Goal: Task Accomplishment & Management: Complete application form

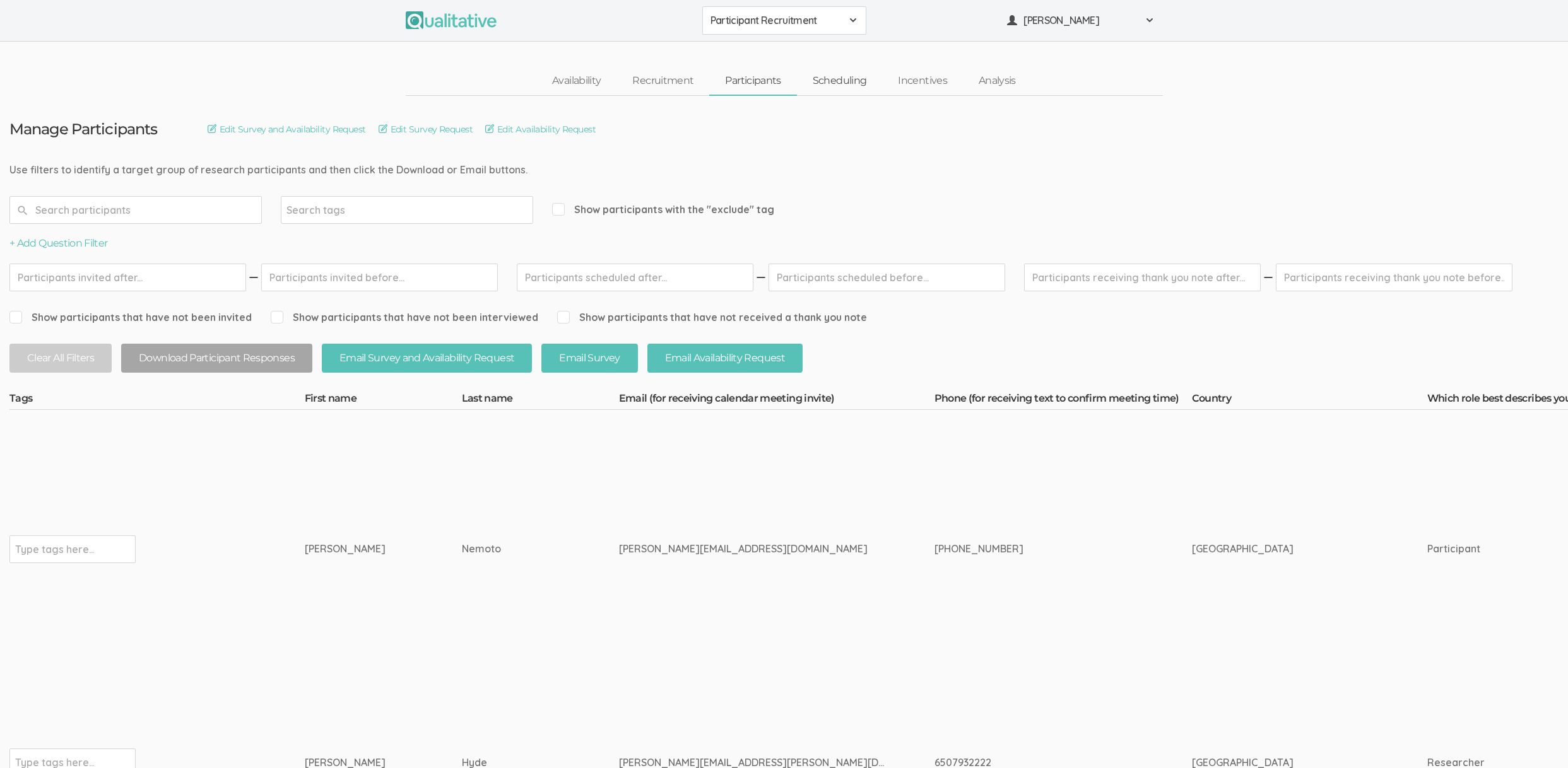
click at [838, 79] on link "Scheduling" at bounding box center [840, 81] width 86 height 27
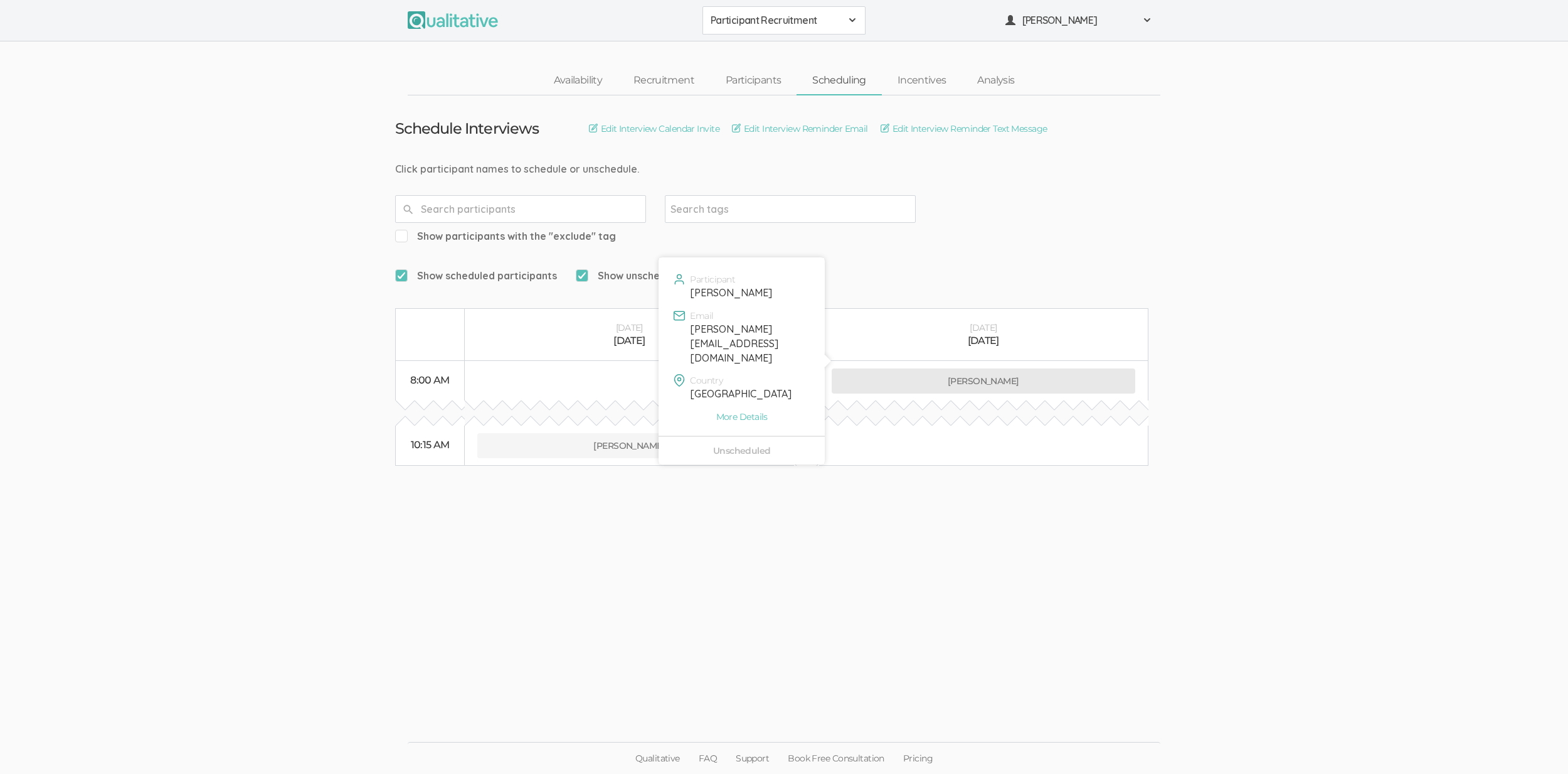
click at [904, 368] on button "Masako Nemoto" at bounding box center [983, 381] width 305 height 25
click at [779, 78] on link "Participants" at bounding box center [753, 80] width 86 height 27
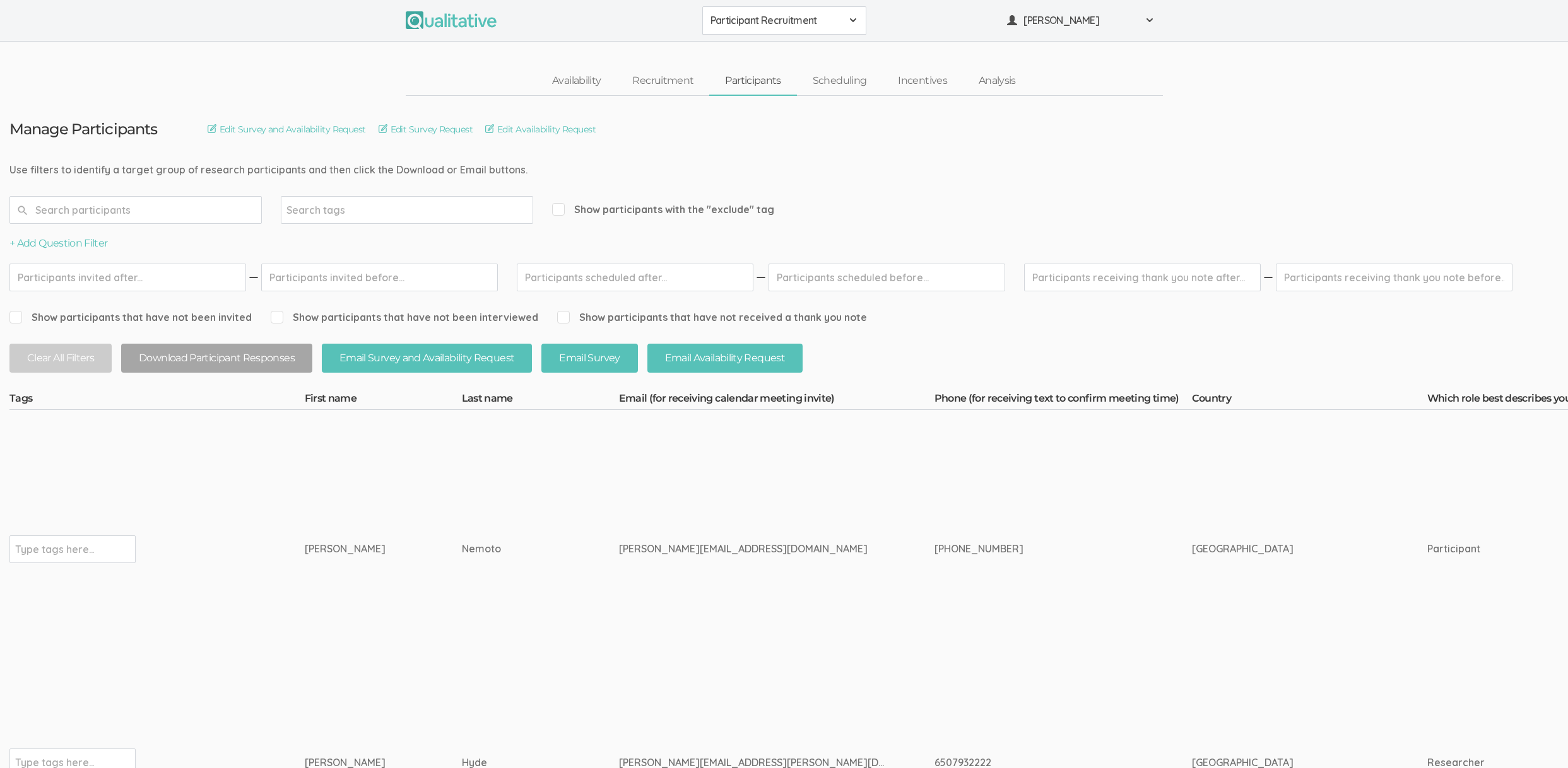
click at [934, 542] on div "+393534185544" at bounding box center [1039, 549] width 210 height 15
copy div "+39"
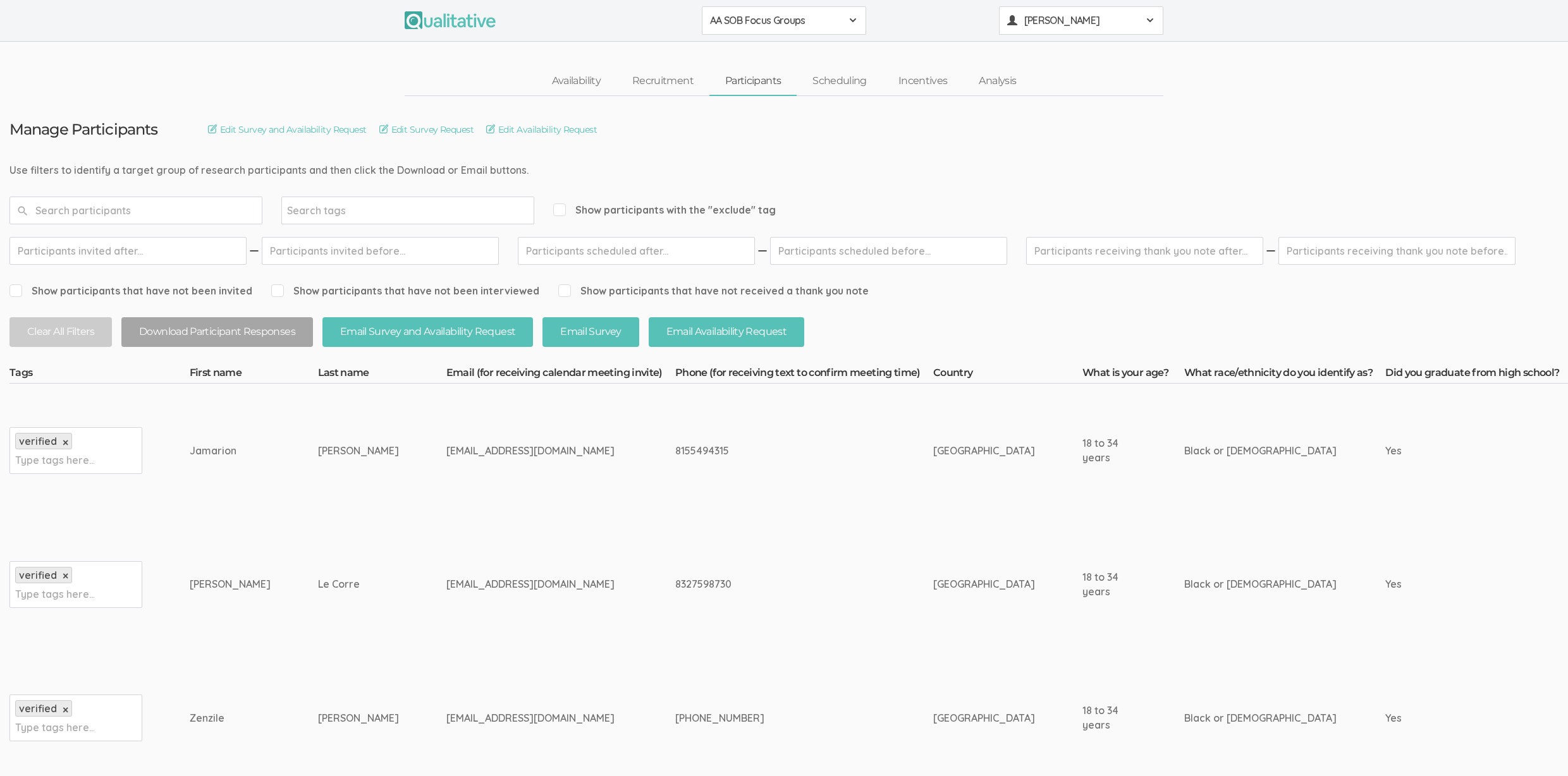
click at [1033, 27] on span "[PERSON_NAME]" at bounding box center [1081, 20] width 114 height 15
click at [1043, 124] on link "Project Settings" at bounding box center [1081, 124] width 163 height 26
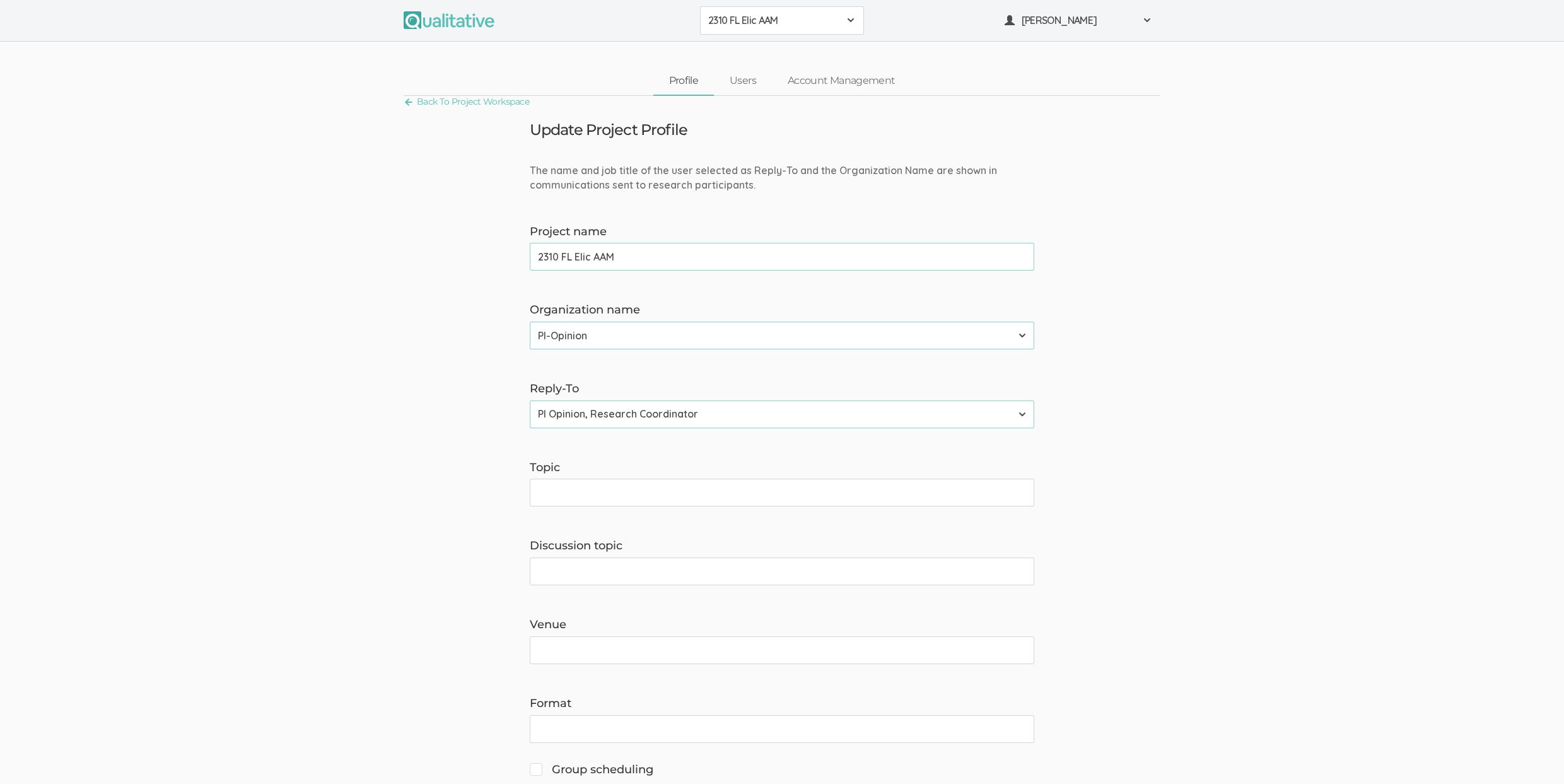
click at [756, 17] on span "2310 FL Elic AAM" at bounding box center [774, 20] width 131 height 15
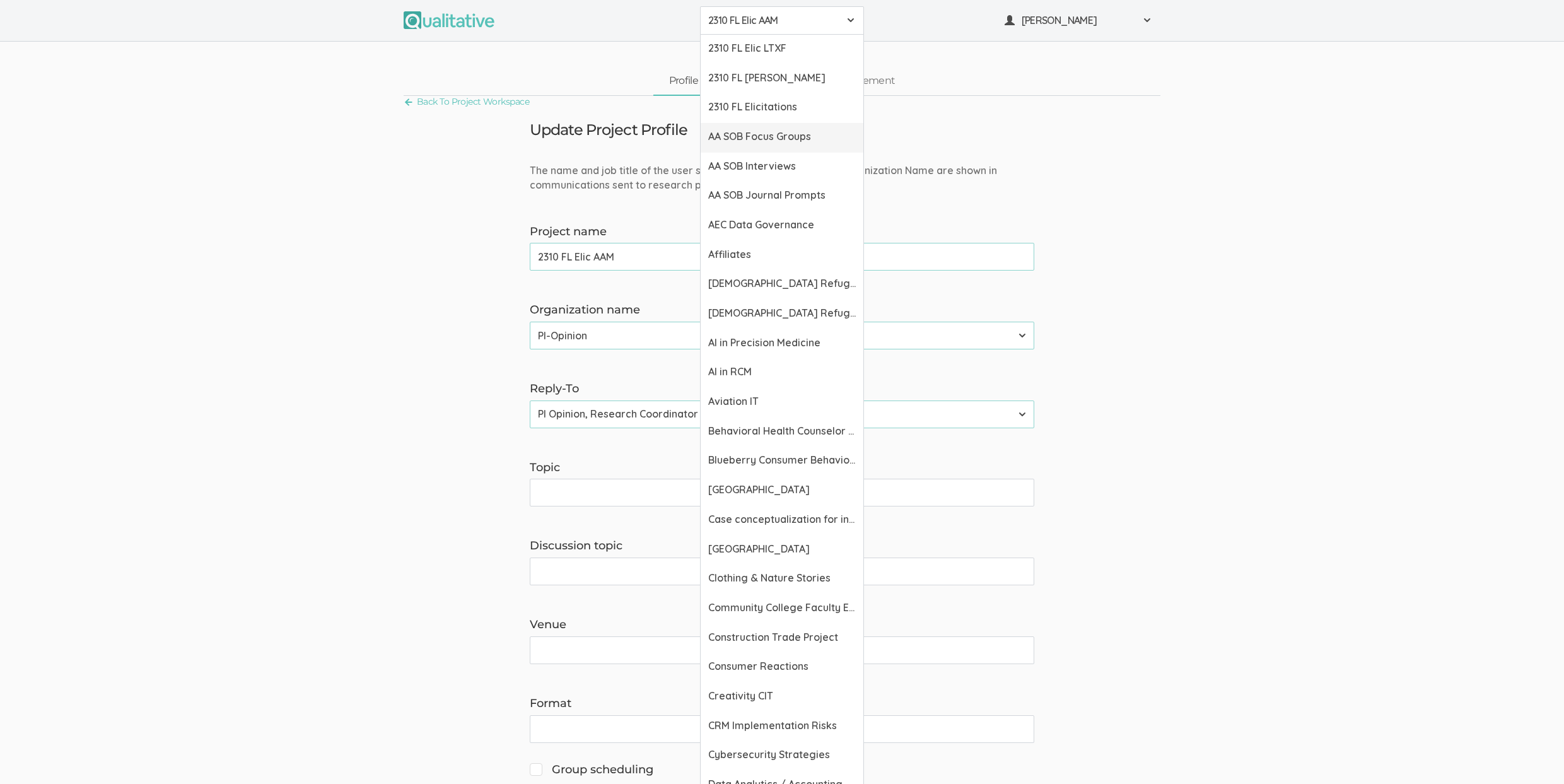
click at [771, 144] on link "AA SOB Focus Groups" at bounding box center [782, 138] width 163 height 29
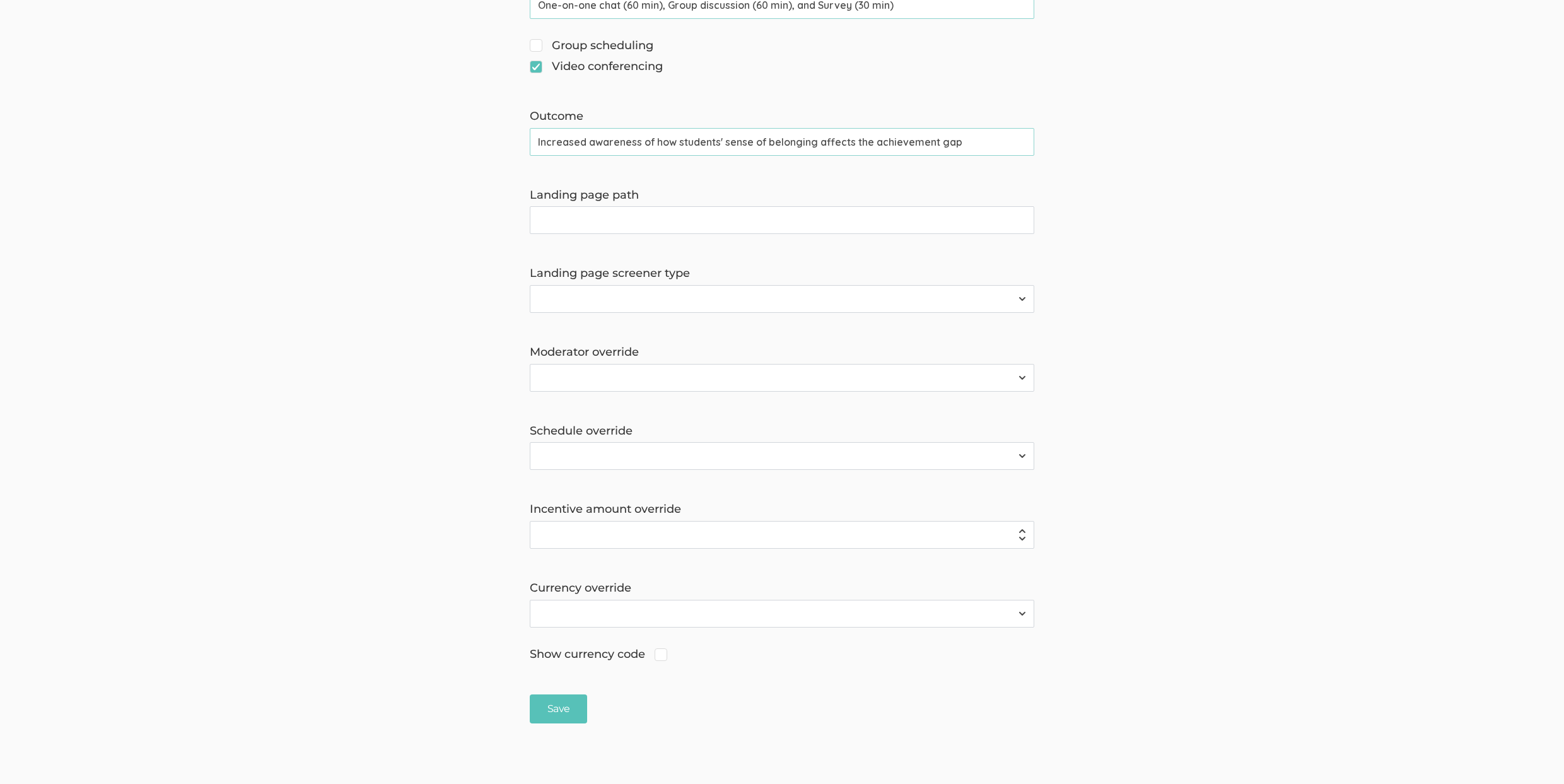
scroll to position [722, 0]
click at [598, 41] on span "Group scheduling" at bounding box center [591, 47] width 123 height 16
click at [538, 41] on input "Group scheduling" at bounding box center [534, 46] width 8 height 8
checkbox input "true"
click at [560, 717] on input "Save" at bounding box center [558, 710] width 57 height 29
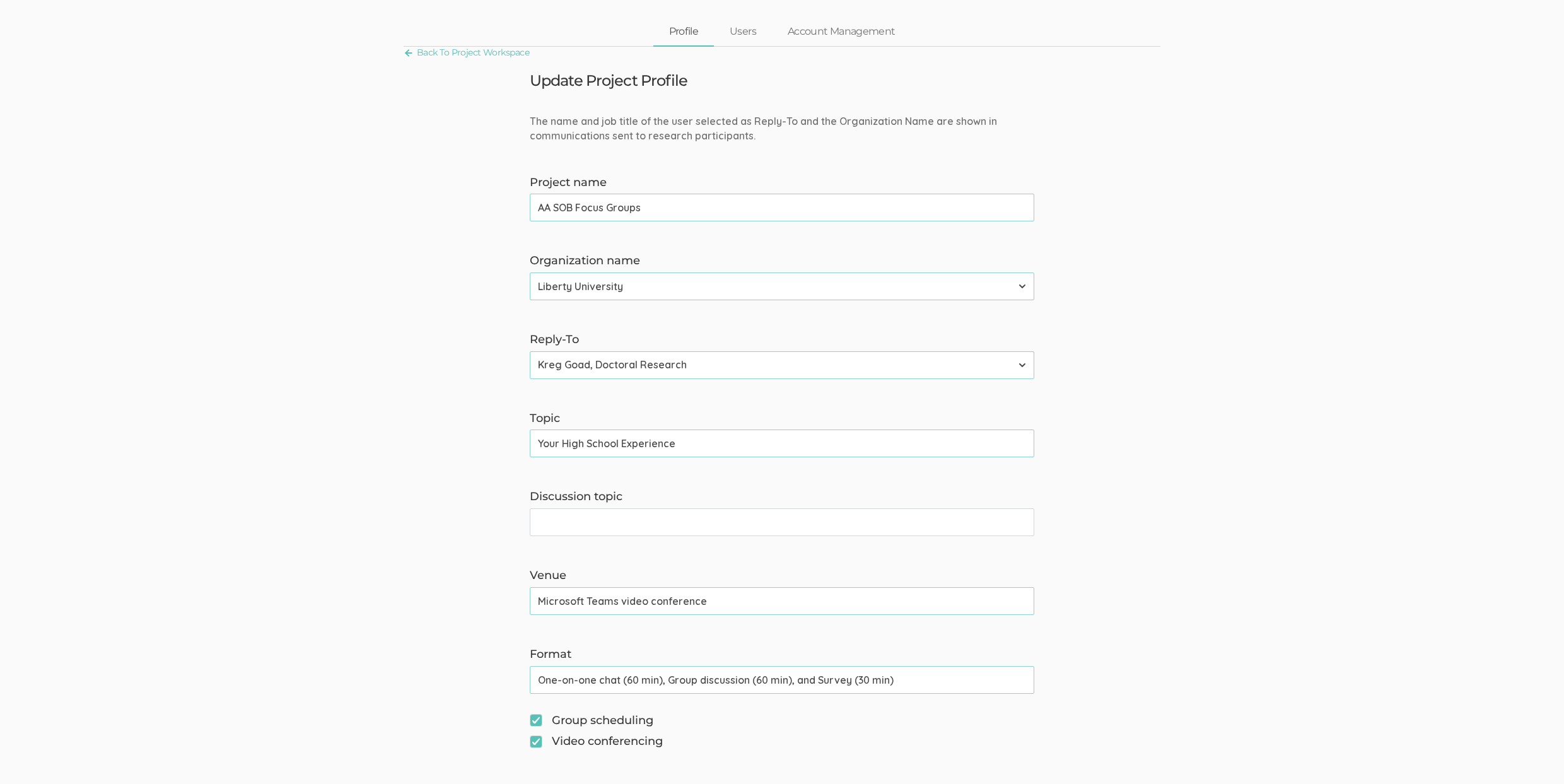
scroll to position [0, 0]
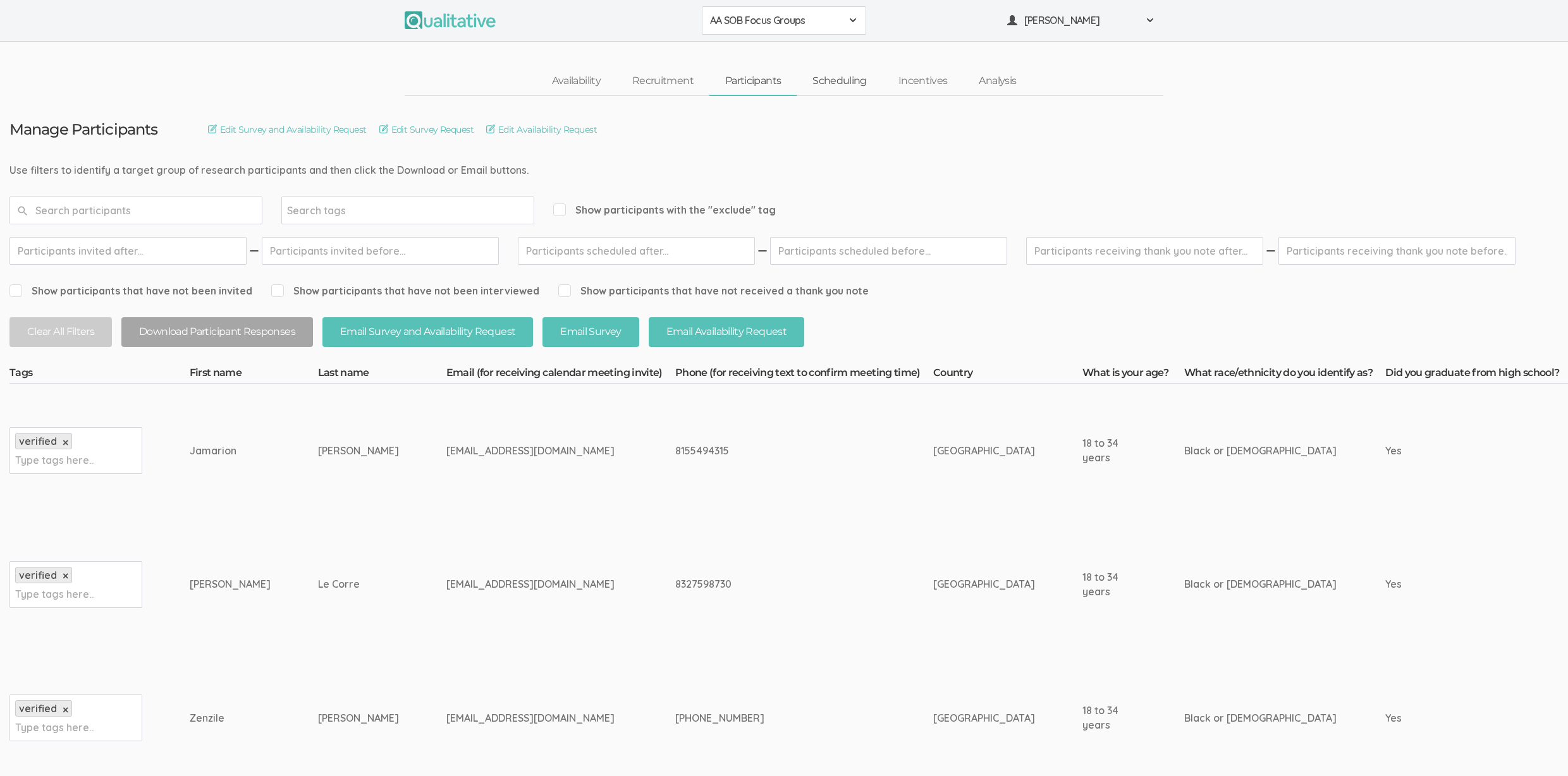
click at [836, 81] on link "Scheduling" at bounding box center [839, 81] width 86 height 27
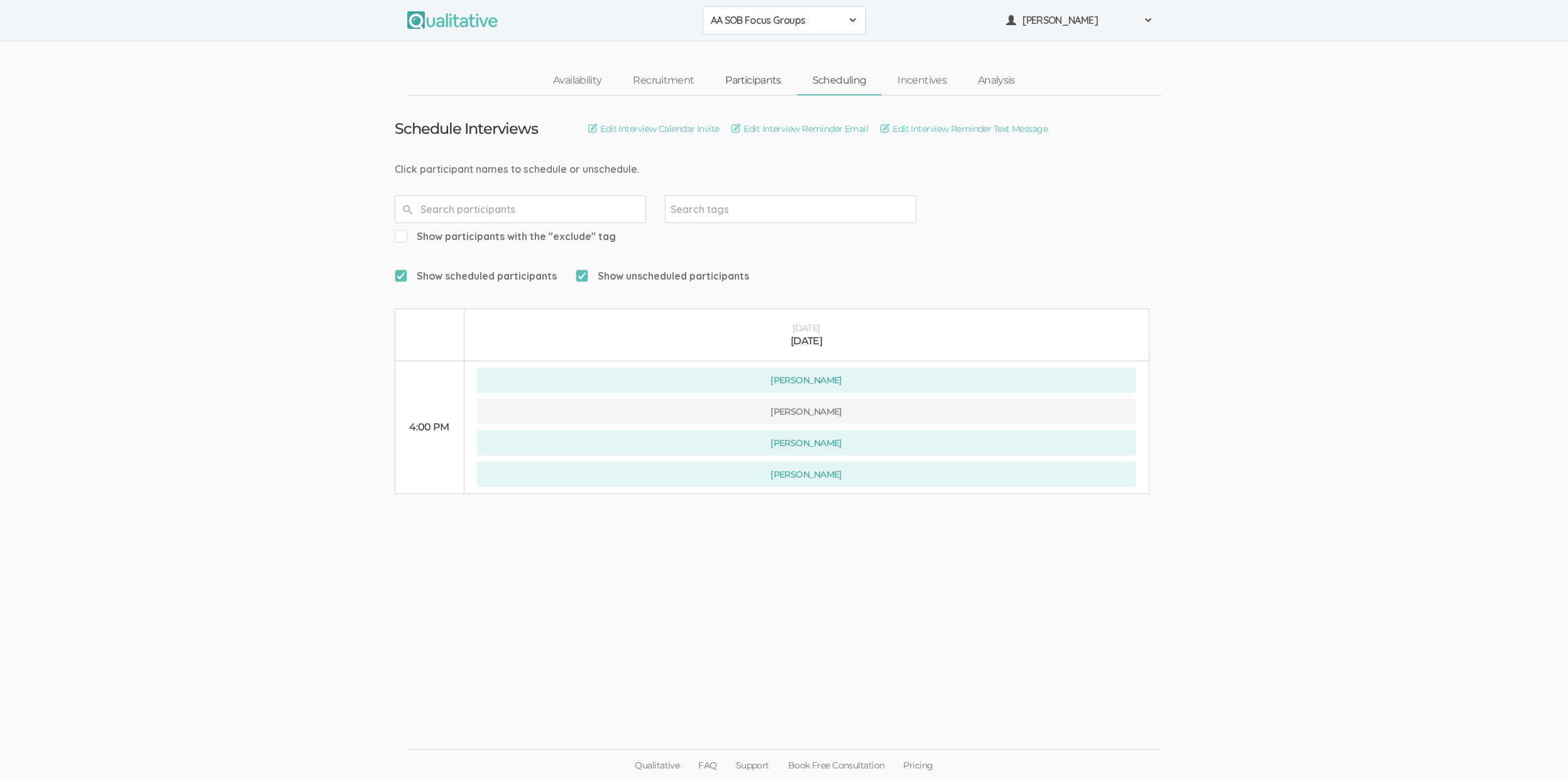
click at [748, 80] on link "Participants" at bounding box center [753, 80] width 87 height 27
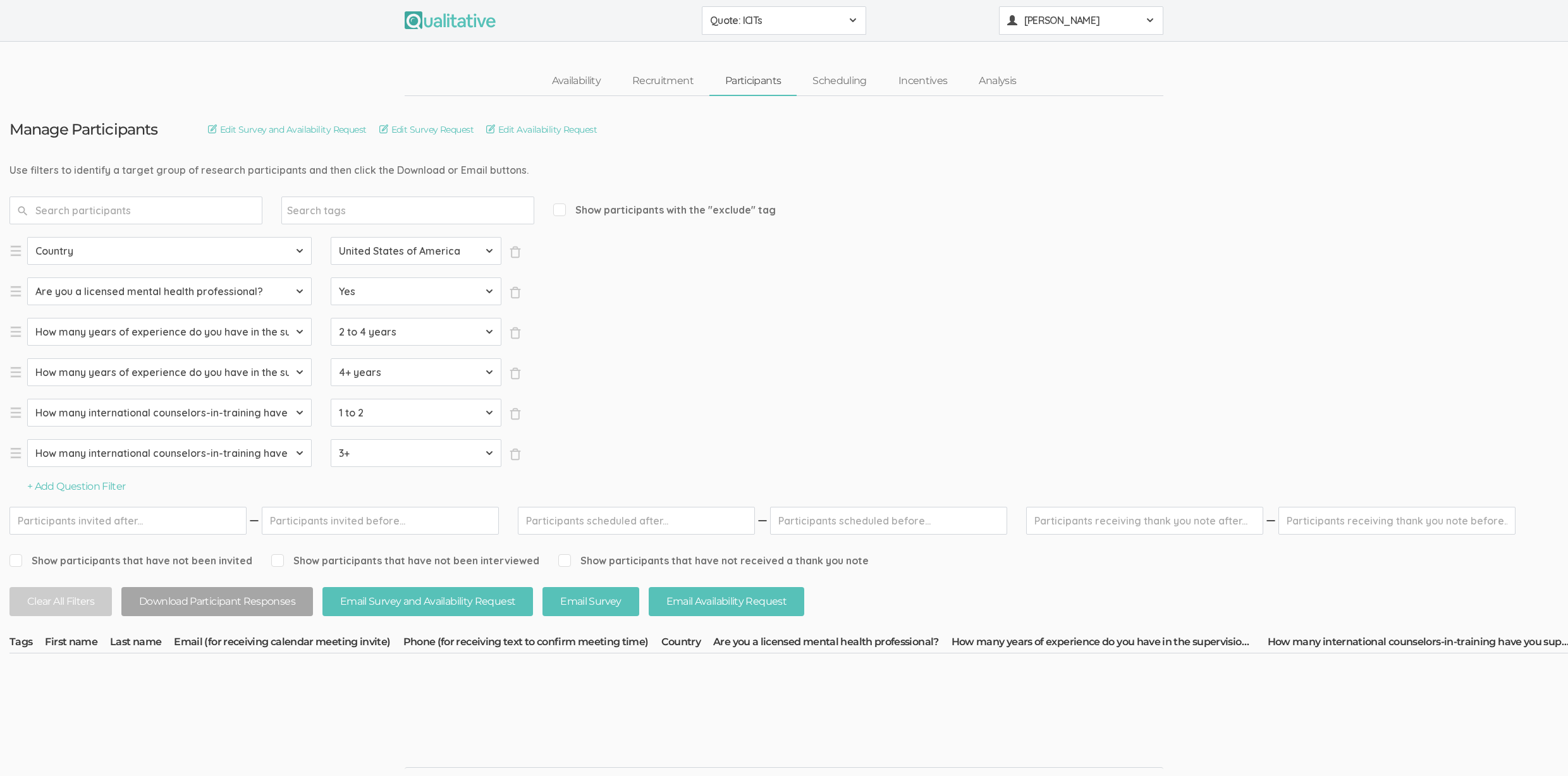
click at [1104, 22] on span "Neal Samarakkody" at bounding box center [1081, 20] width 114 height 15
click at [1092, 133] on link "Project Settings" at bounding box center [1081, 124] width 163 height 26
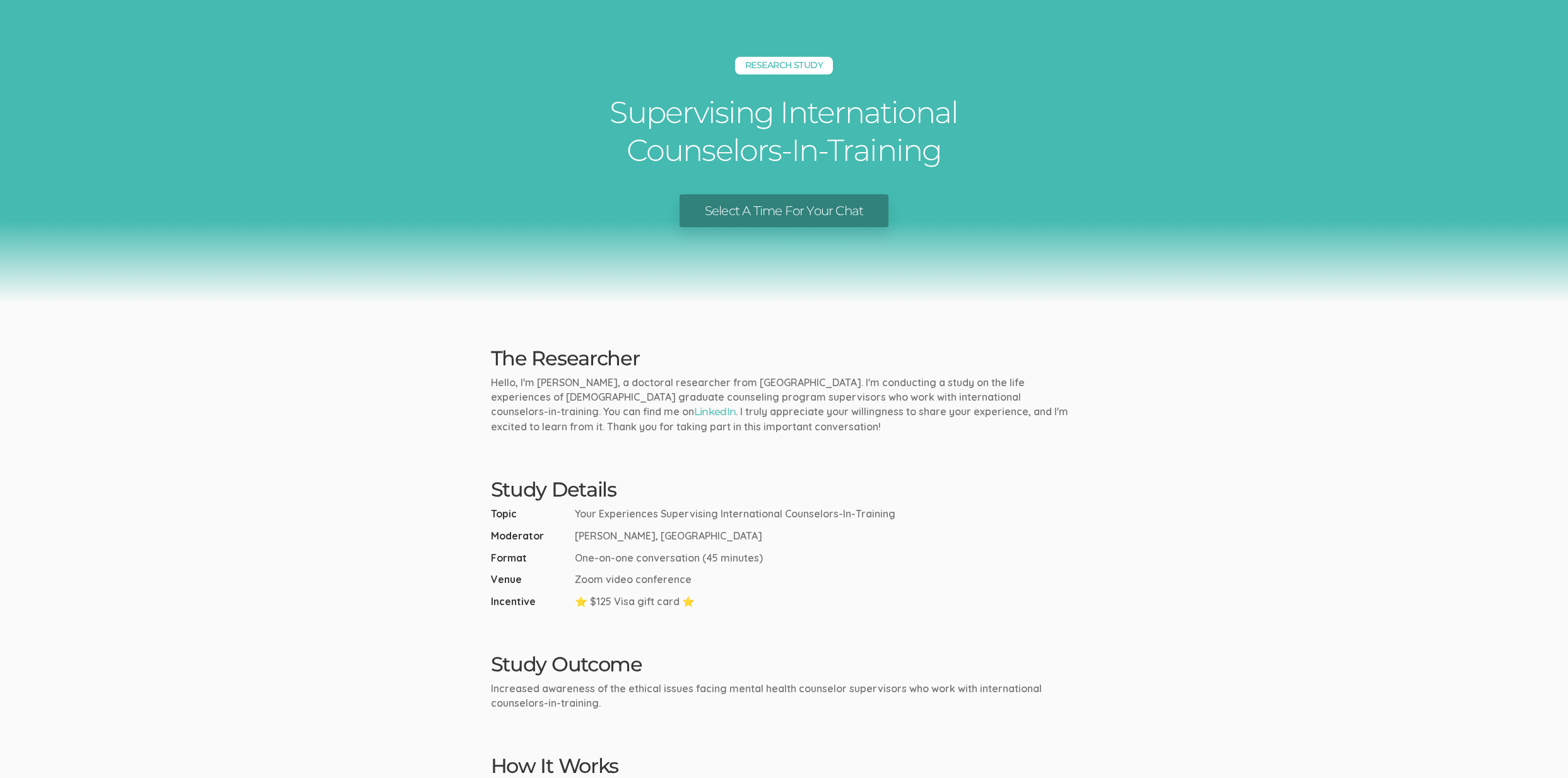
click at [748, 487] on h2 "Study Details" at bounding box center [784, 489] width 587 height 22
click at [721, 478] on h2 "Study Details" at bounding box center [784, 489] width 587 height 22
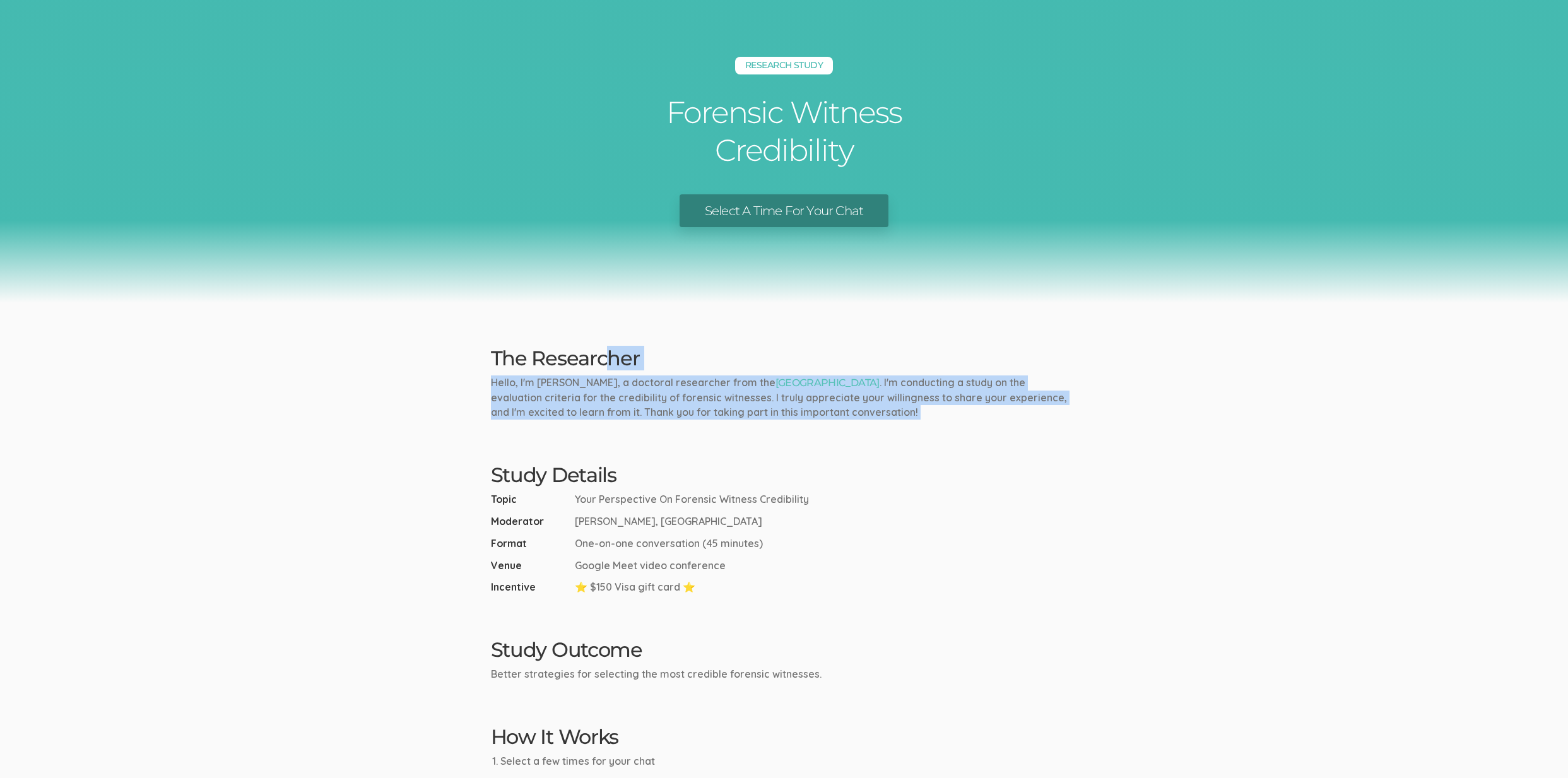
drag, startPoint x: 609, startPoint y: 371, endPoint x: 720, endPoint y: 449, distance: 135.7
click at [720, 449] on ui-view "Research Study Forensic Witness Credibility Select A Time For Your Chat The Res…" at bounding box center [784, 472] width 1568 height 946
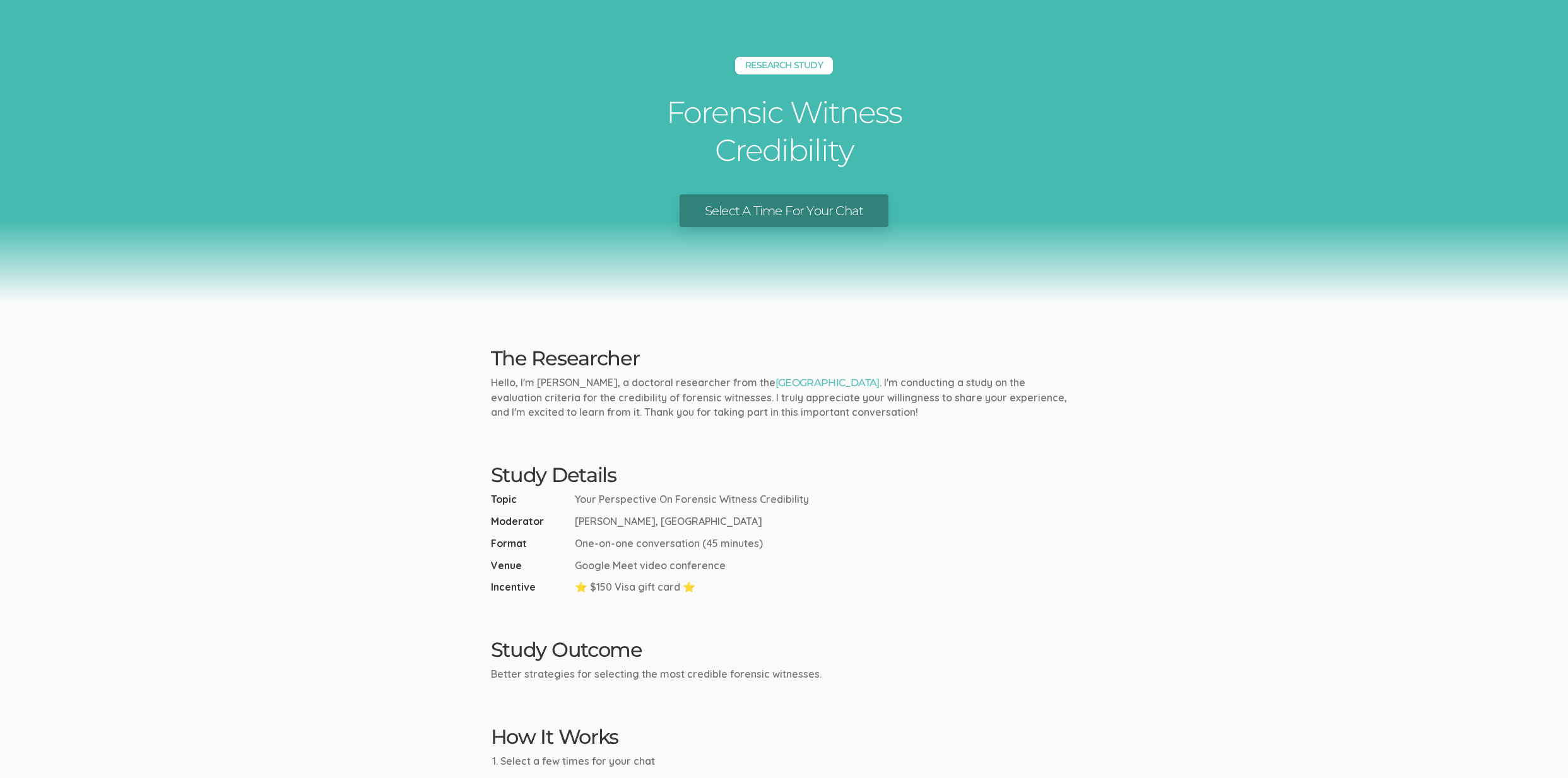
click at [796, 390] on p "Hello, I'm [PERSON_NAME], a doctoral researcher from the [GEOGRAPHIC_DATA] . I'…" at bounding box center [784, 397] width 587 height 44
click at [800, 378] on link "[GEOGRAPHIC_DATA]" at bounding box center [827, 382] width 104 height 12
click at [637, 475] on h2 "Study Details" at bounding box center [784, 475] width 587 height 22
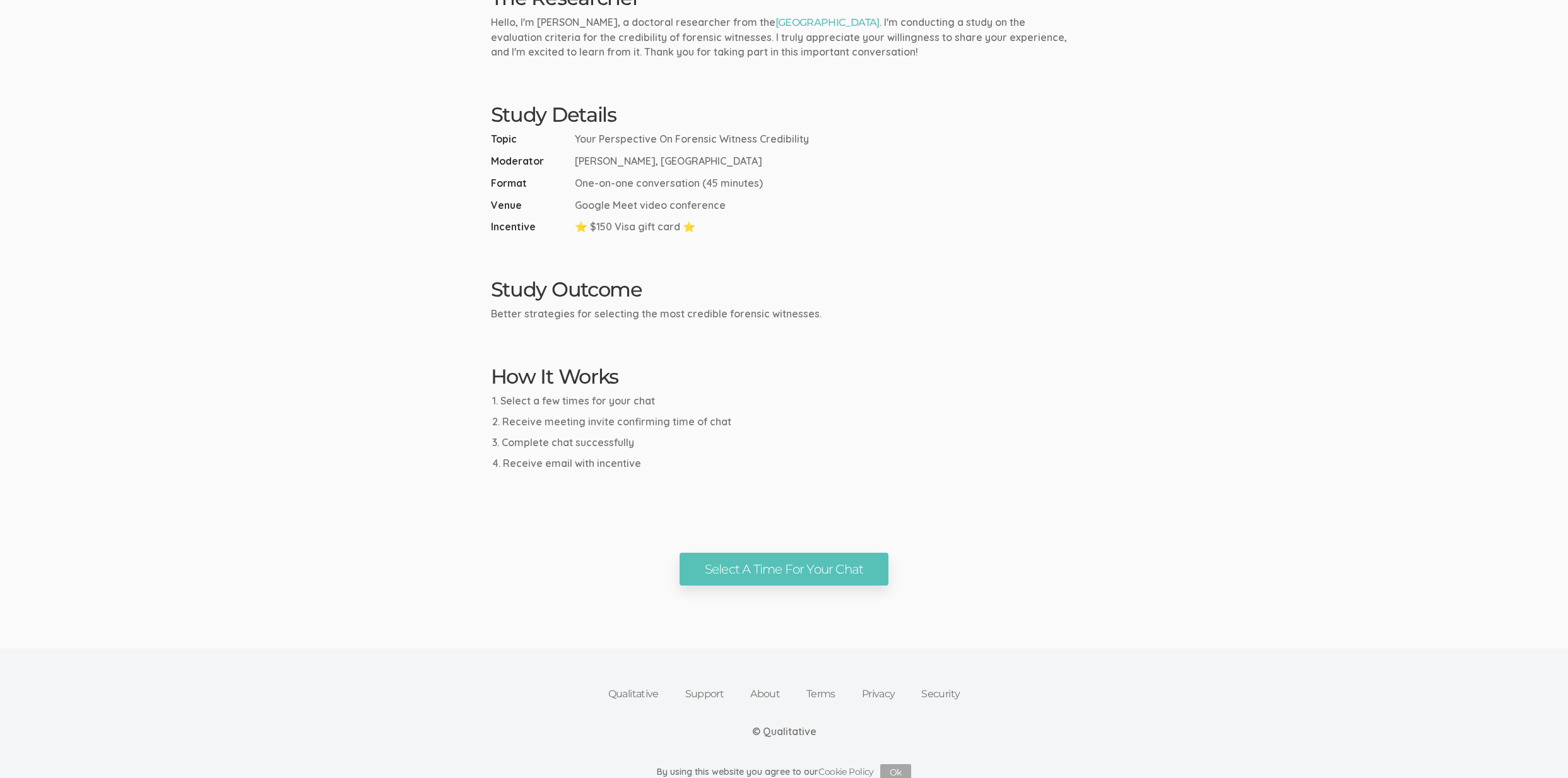
scroll to position [371, 0]
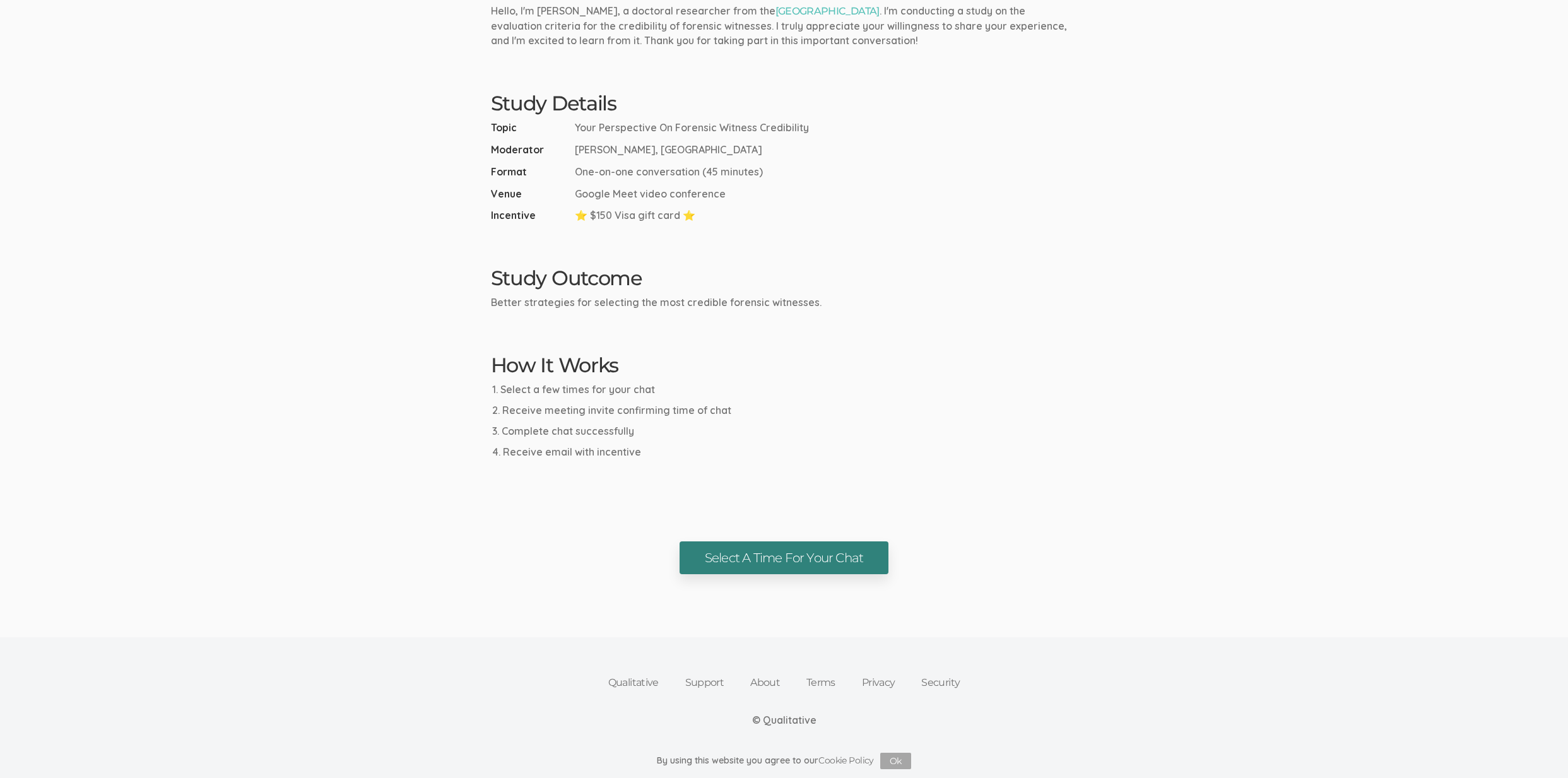
click at [743, 561] on link "Select A Time For Your Chat" at bounding box center [784, 558] width 209 height 34
click at [407, 602] on ui-view "Qualitative Support About Terms Privacy Security © Qualitative By using this we…" at bounding box center [784, 676] width 1568 height 205
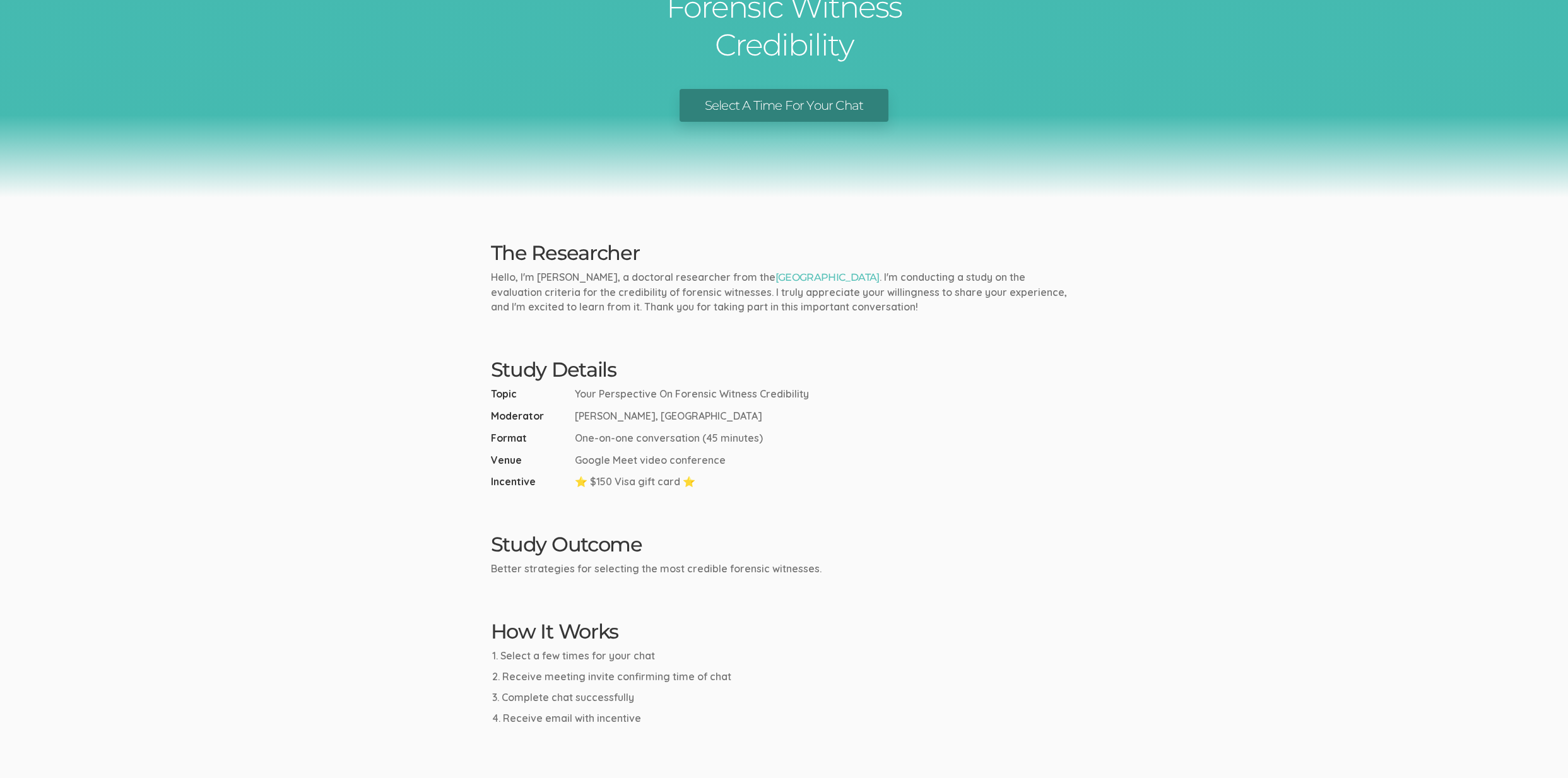
scroll to position [0, 0]
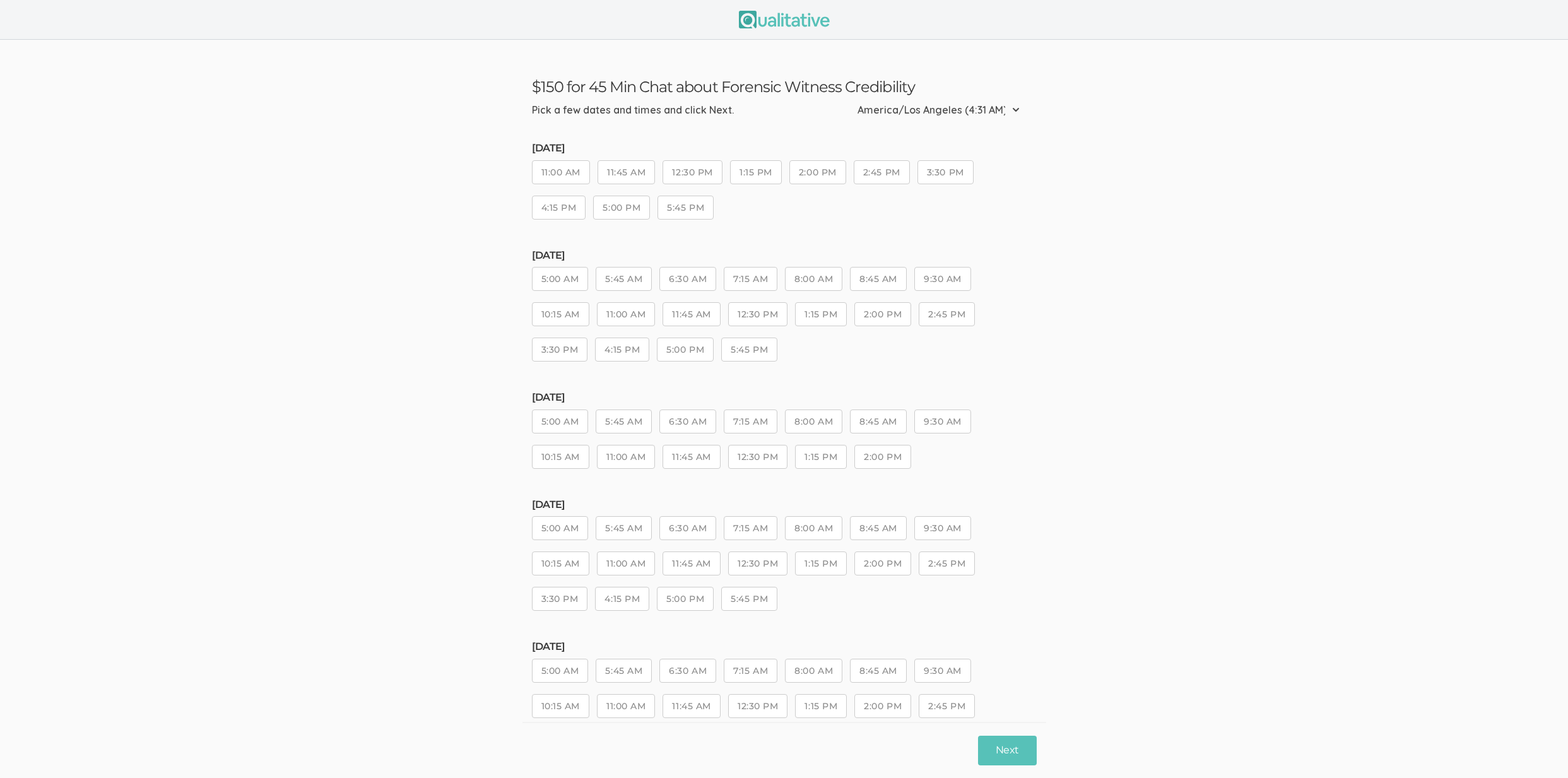
click at [758, 544] on div "Wednesday, Sep 03 5:00 AM 5:45 AM 6:30 AM 7:15 AM 8:00 AM 8:45 AM 9:30 AM 10:15…" at bounding box center [784, 561] width 505 height 123
click at [768, 568] on button "12:30 PM" at bounding box center [758, 564] width 60 height 24
click at [981, 741] on button "Next" at bounding box center [1007, 750] width 58 height 29
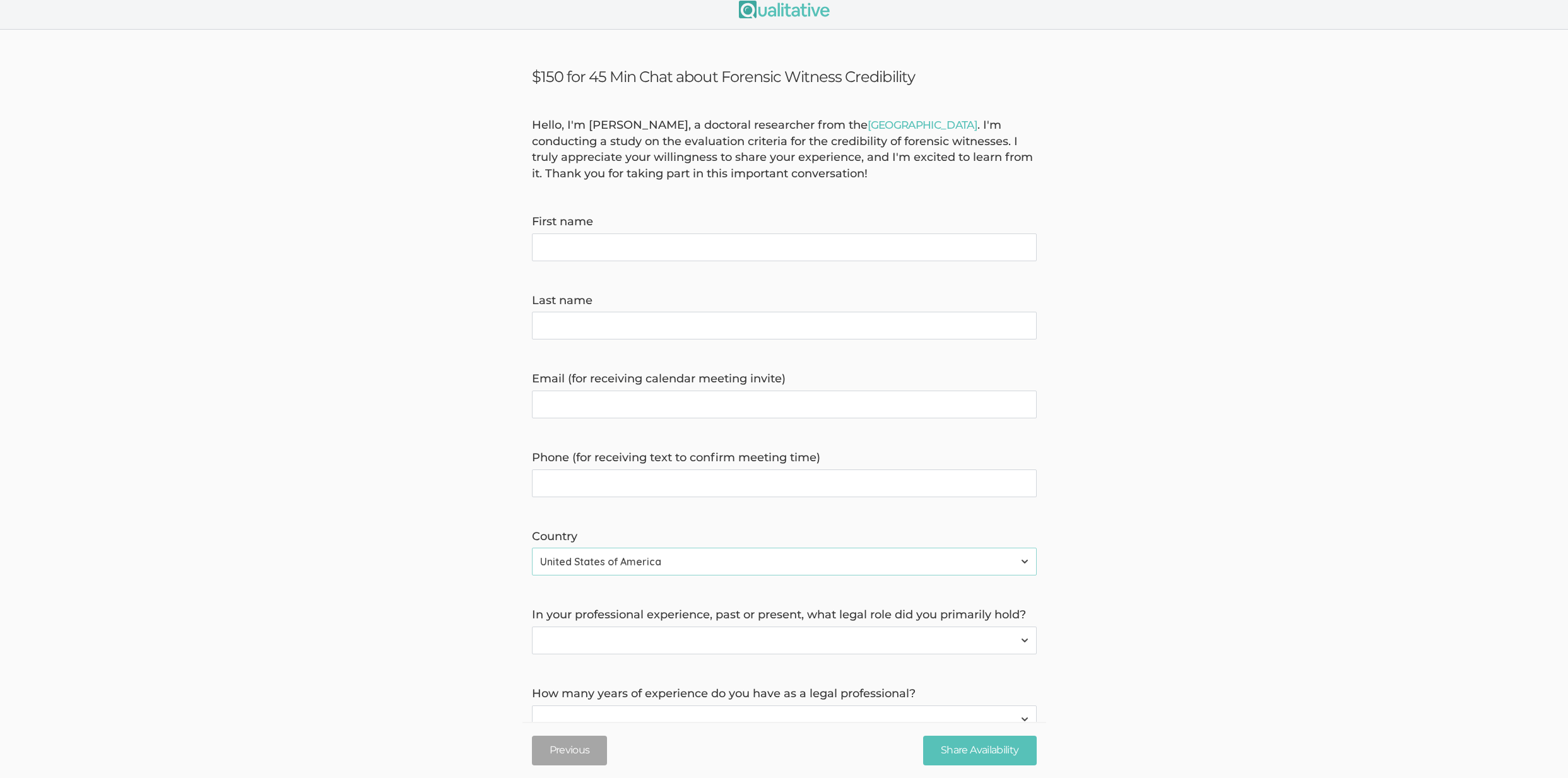
scroll to position [123, 0]
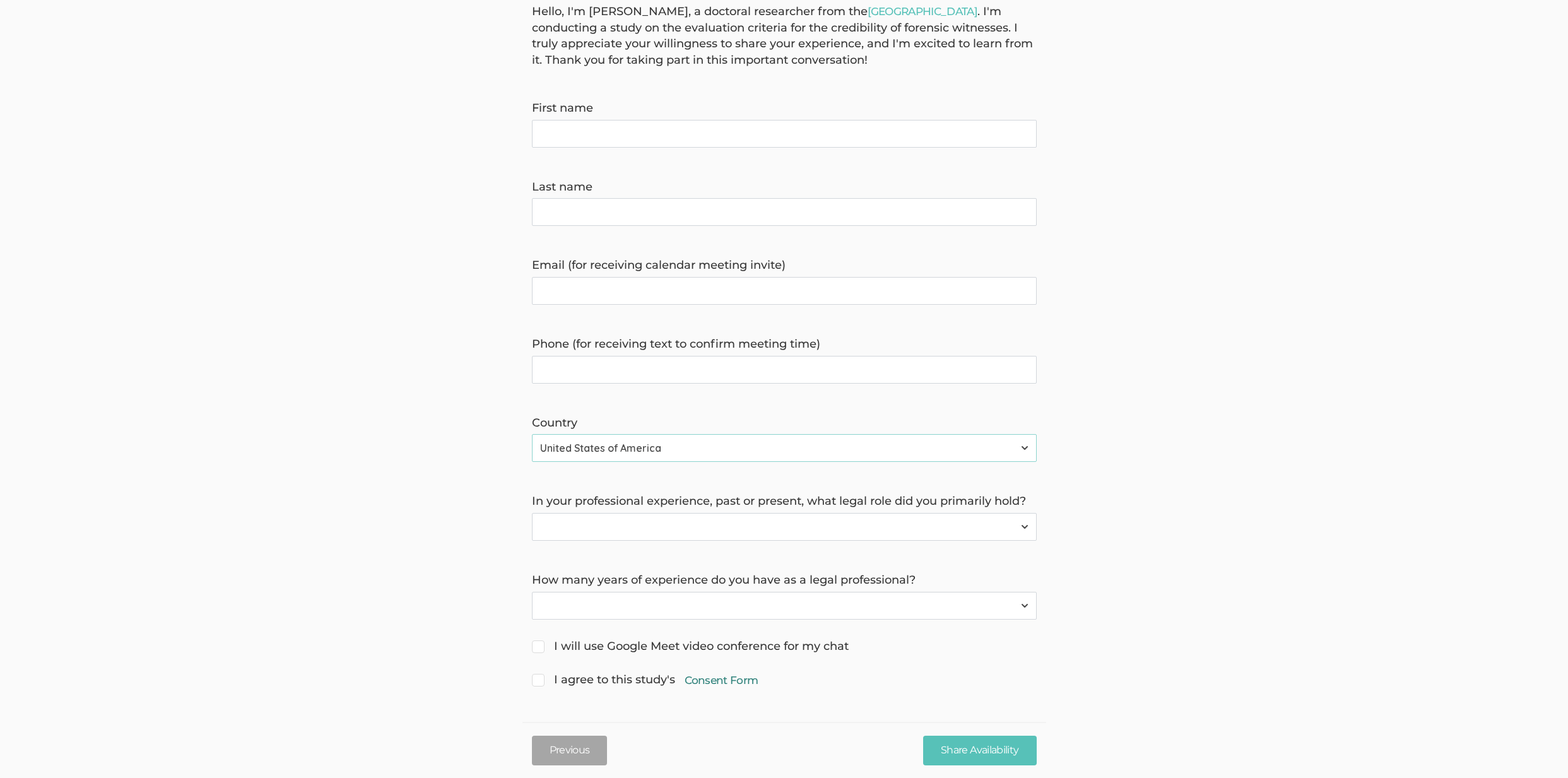
click at [725, 683] on link "Consent Form" at bounding box center [721, 680] width 74 height 15
click at [576, 603] on select "Less than 1 year 1 to 4 years 5+ years" at bounding box center [784, 608] width 505 height 28
click at [584, 533] on select "Forensic Professional (also includes Forensic Analyst or Forensic Examiner) Inv…" at bounding box center [784, 529] width 505 height 28
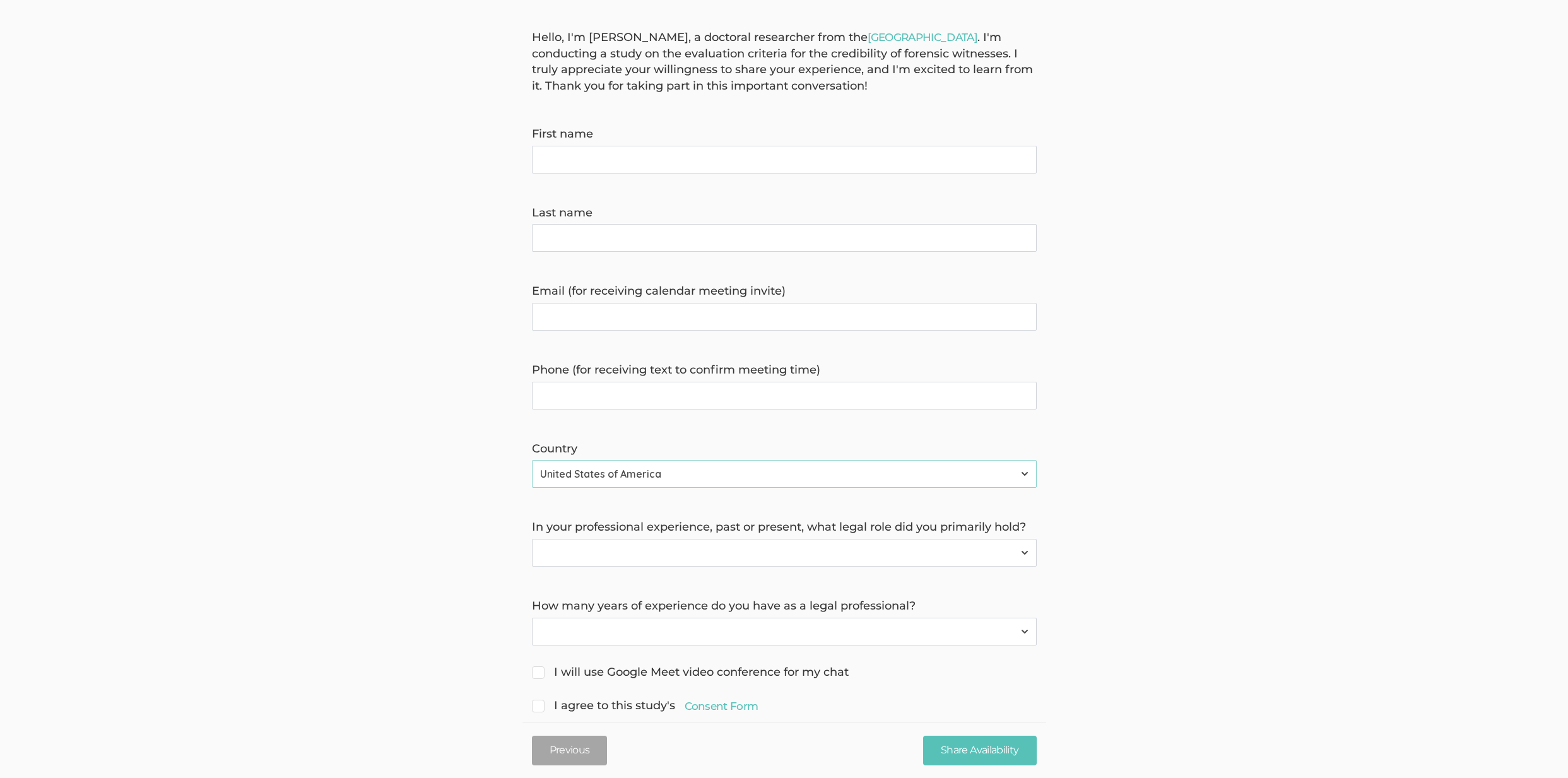
scroll to position [0, 0]
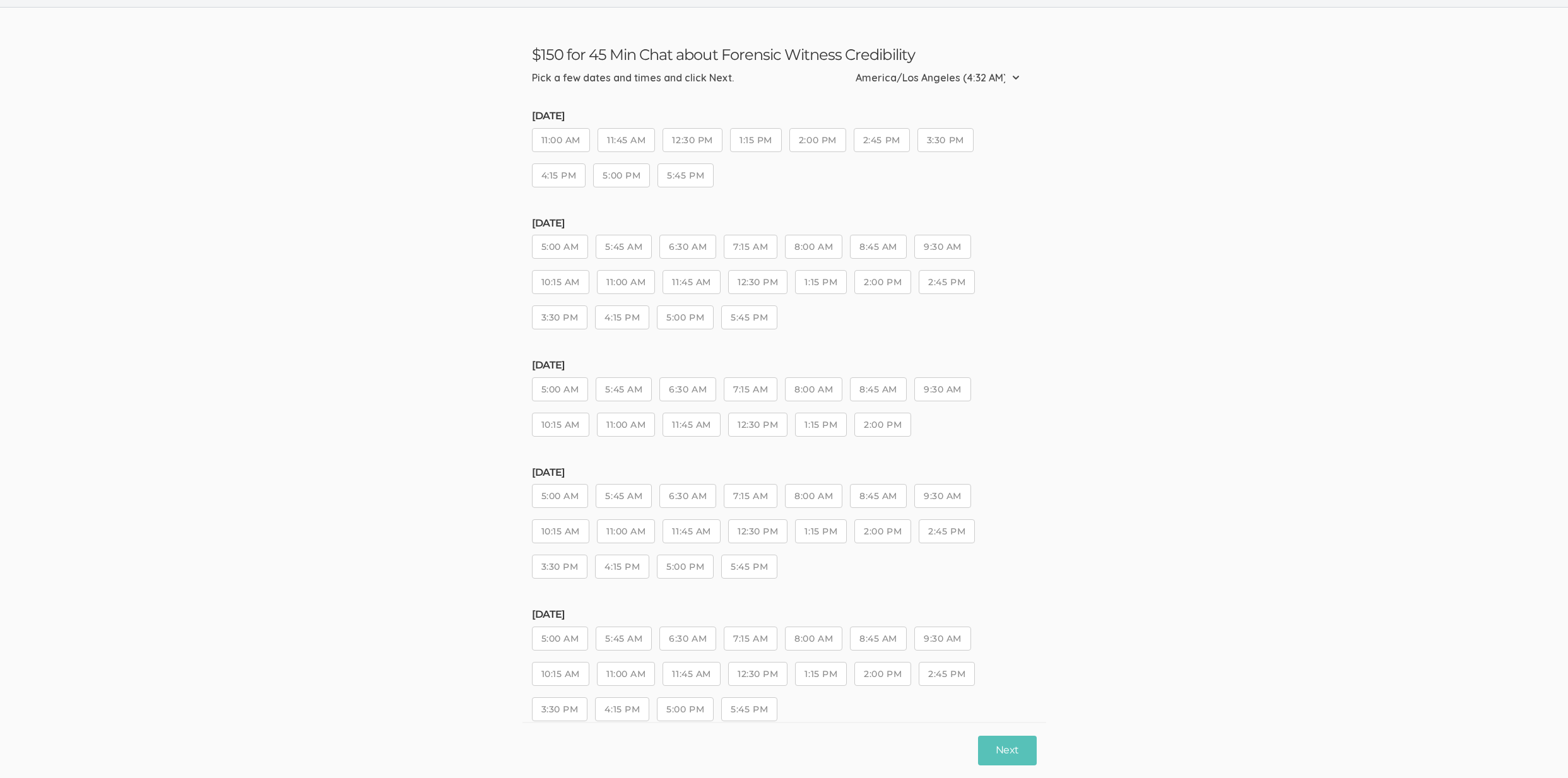
scroll to position [62, 0]
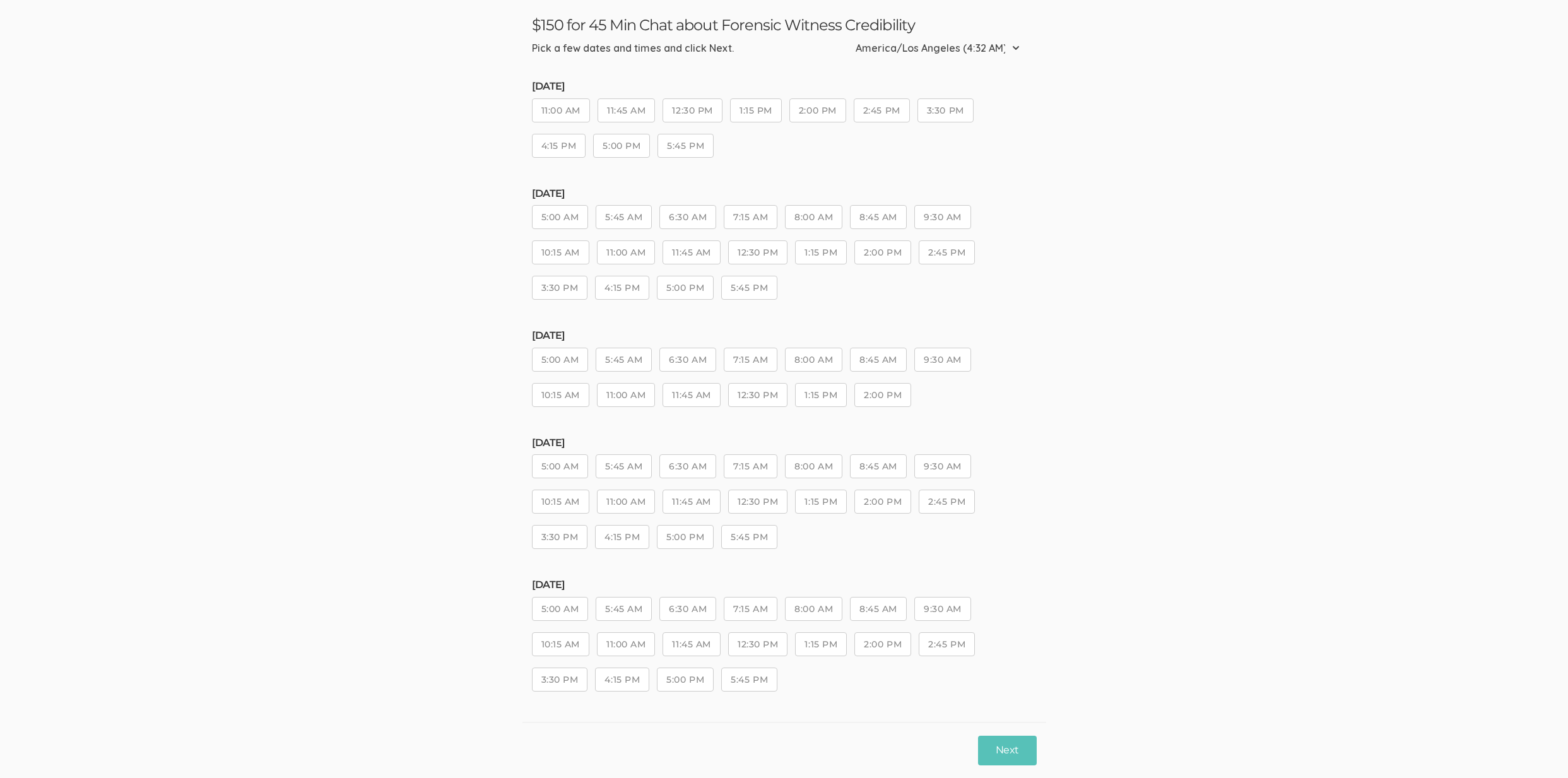
click at [764, 688] on button "5:45 PM" at bounding box center [749, 679] width 56 height 24
click at [1025, 759] on button "Next" at bounding box center [1007, 750] width 58 height 29
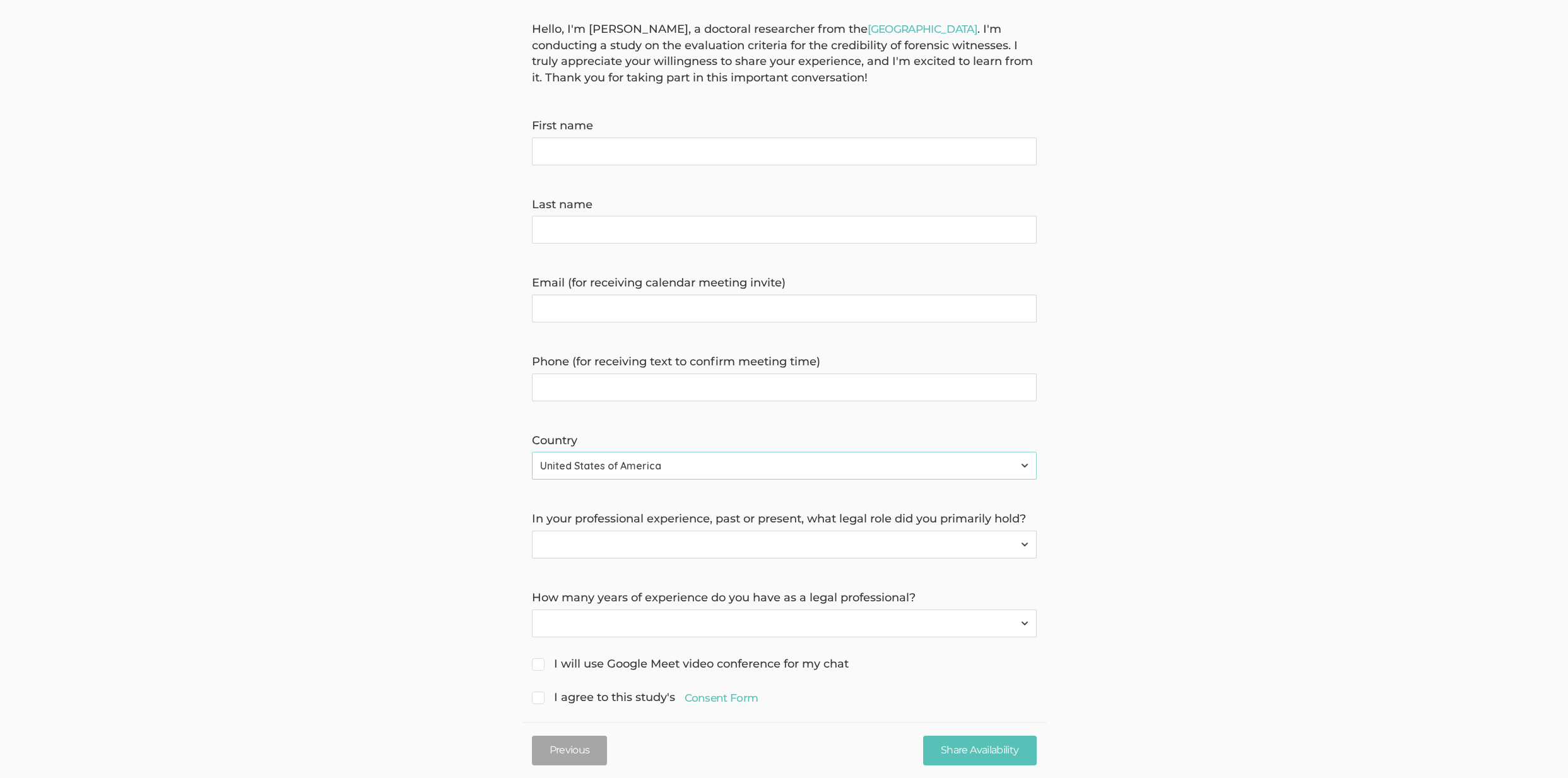
scroll to position [123, 0]
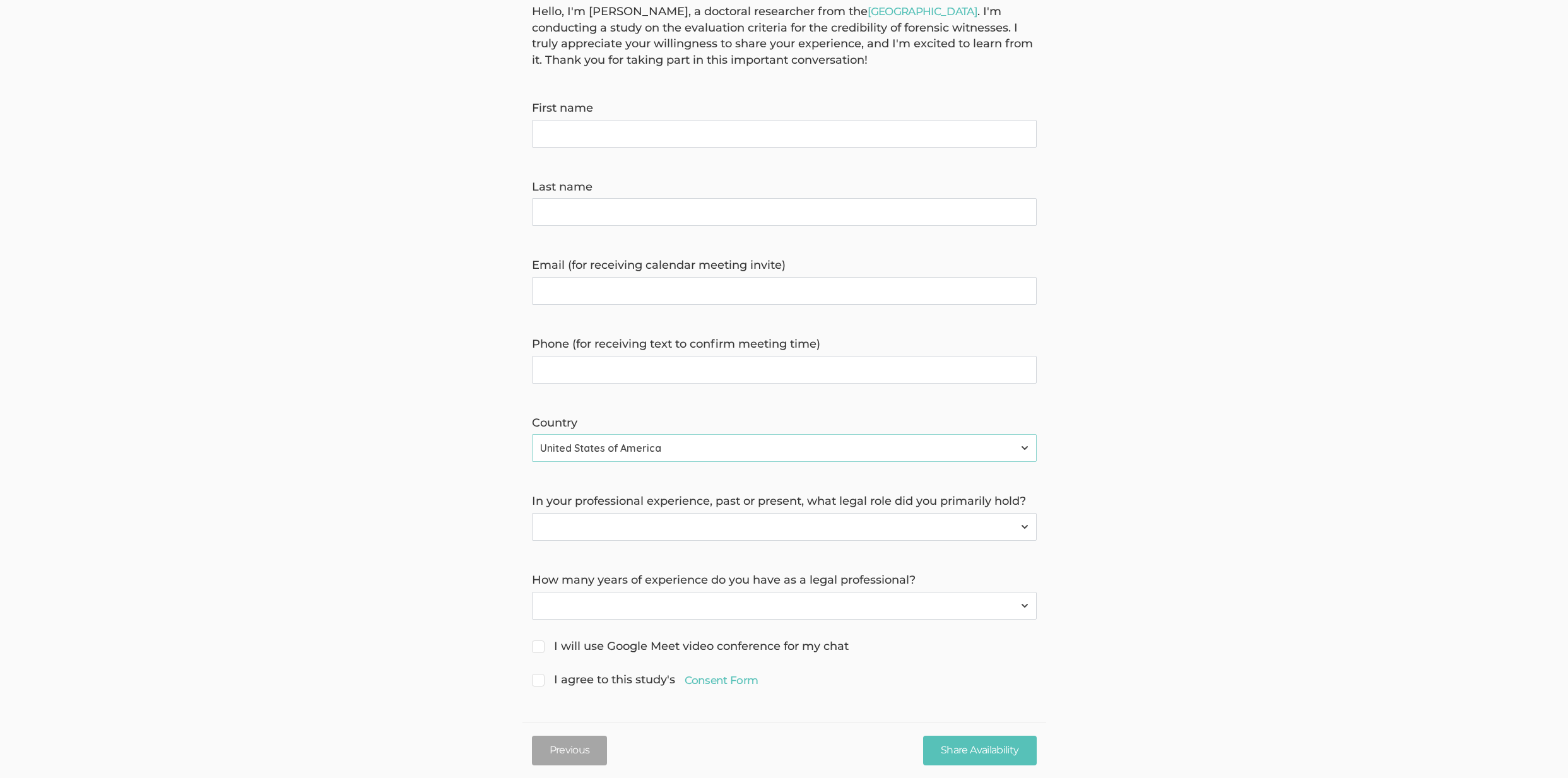
click at [666, 601] on select "Less than 1 year 1 to 4 years 5+ years" at bounding box center [784, 606] width 505 height 28
click at [669, 524] on select "Forensic Professional (also includes Forensic Analyst or Forensic Examiner) Inv…" at bounding box center [784, 527] width 505 height 28
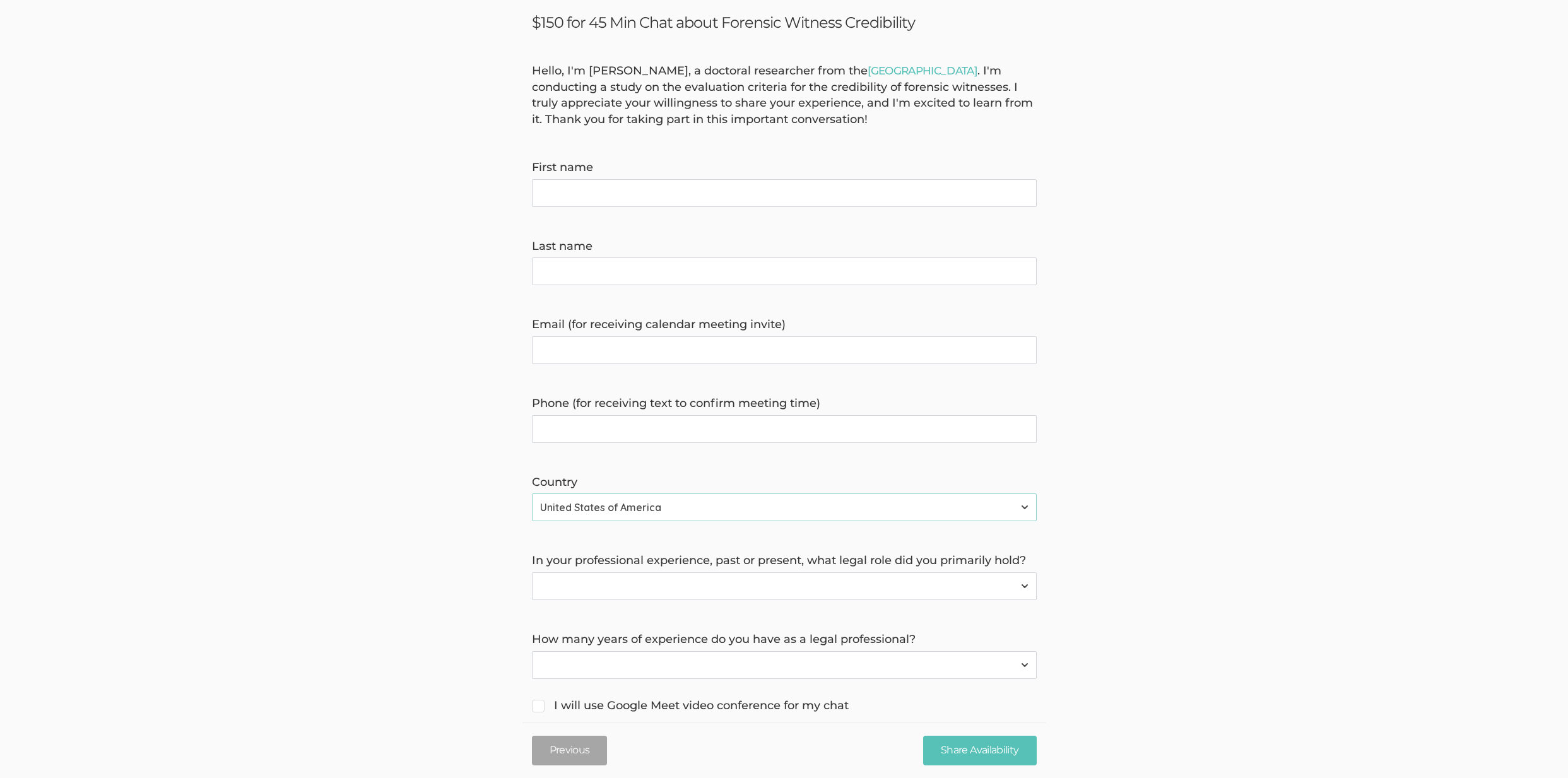
scroll to position [0, 0]
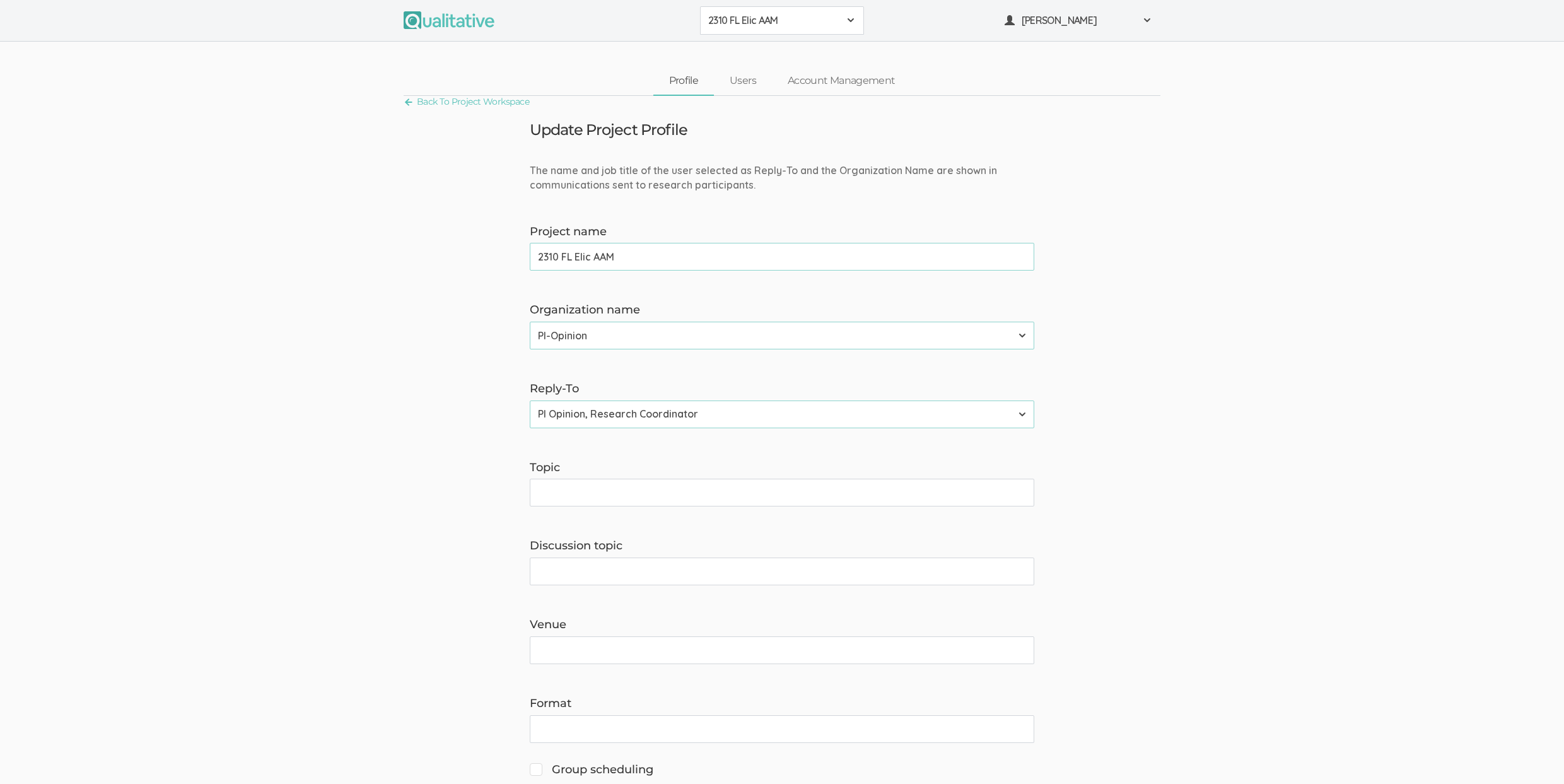
click at [762, 20] on span "2310 FL Elic AAM" at bounding box center [774, 20] width 131 height 15
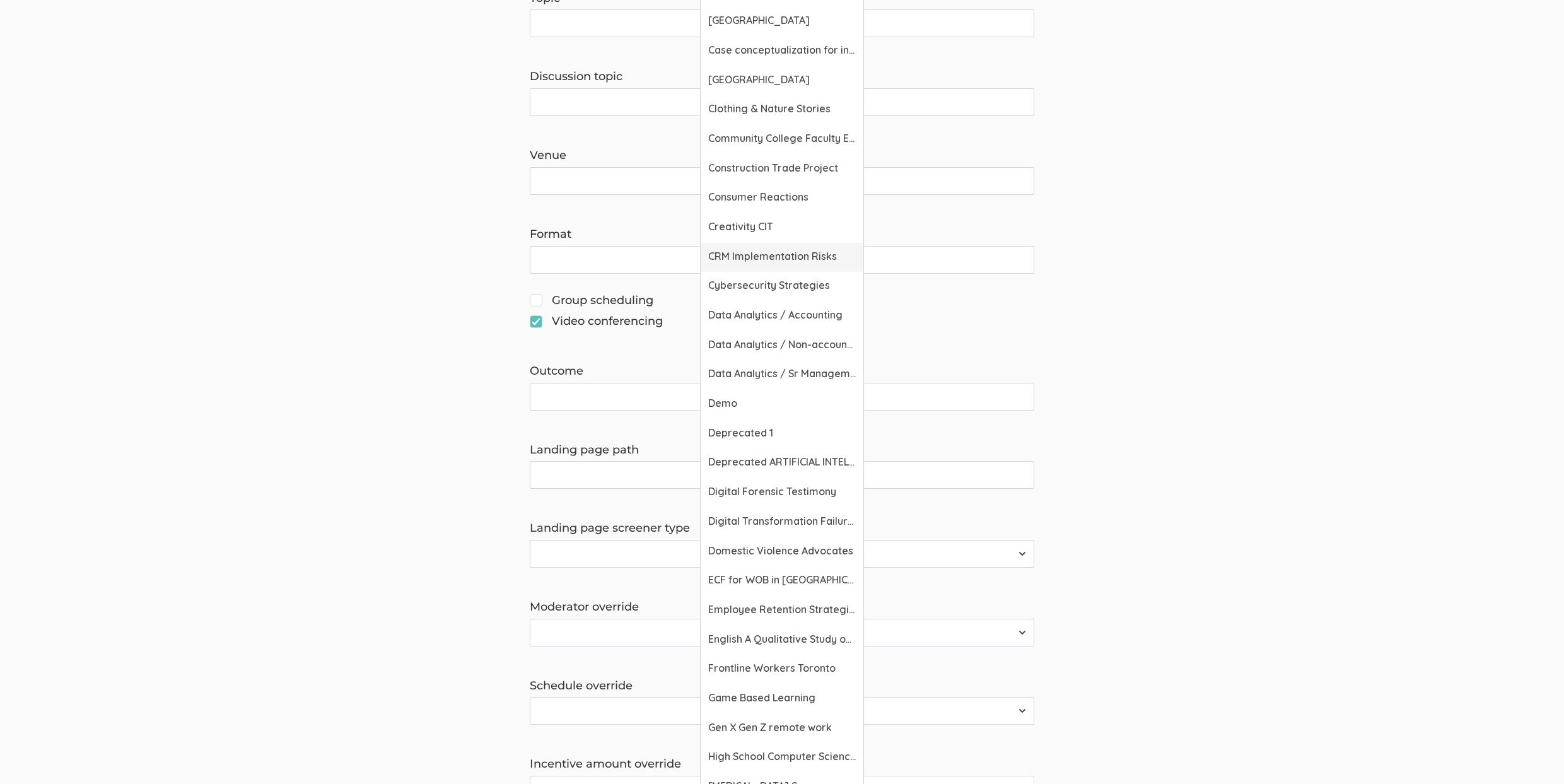
scroll to position [472, 0]
click at [790, 490] on span "Digital Forensic Testimony" at bounding box center [782, 488] width 148 height 15
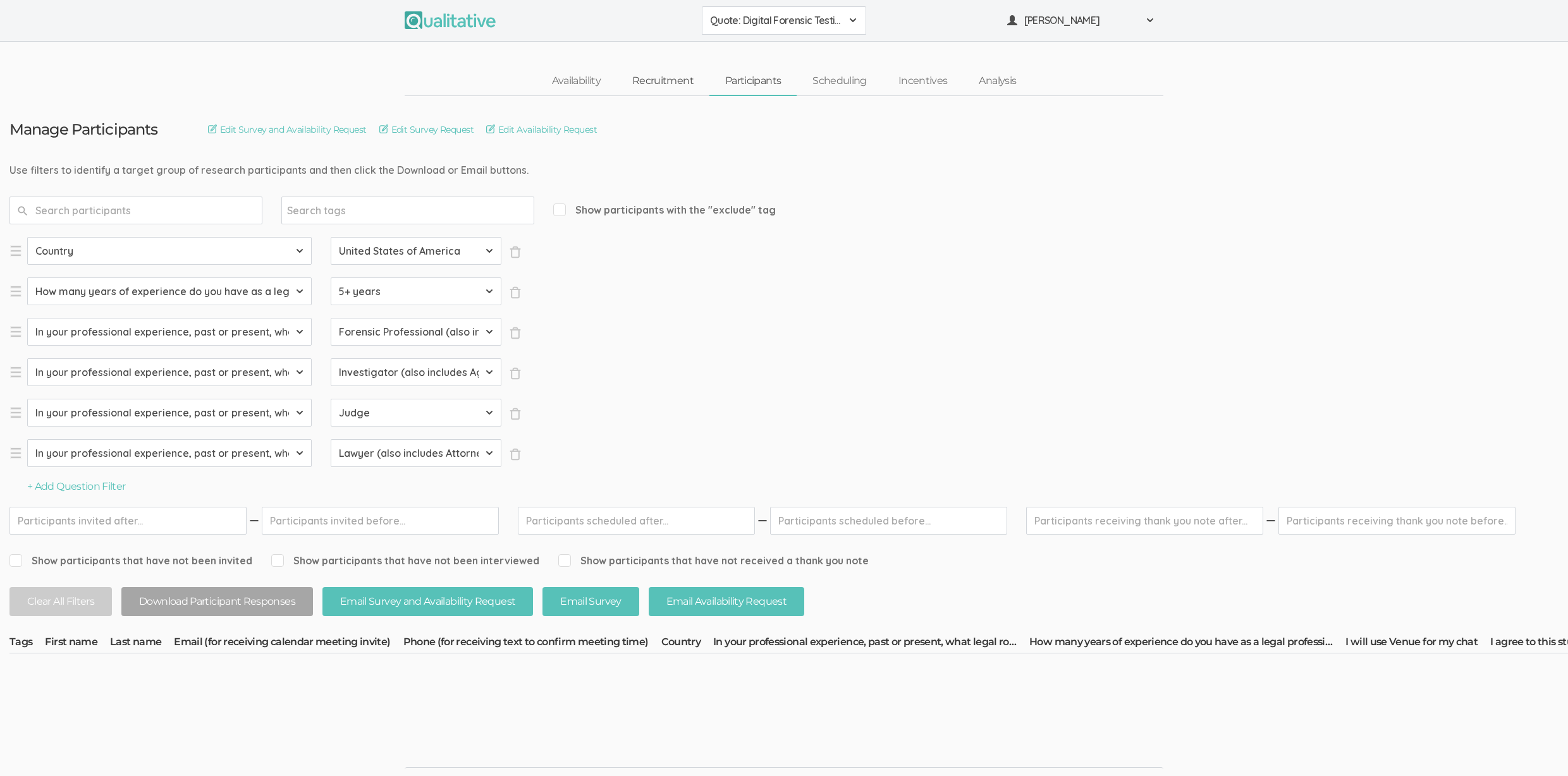
click at [661, 81] on link "Recruitment" at bounding box center [663, 81] width 93 height 27
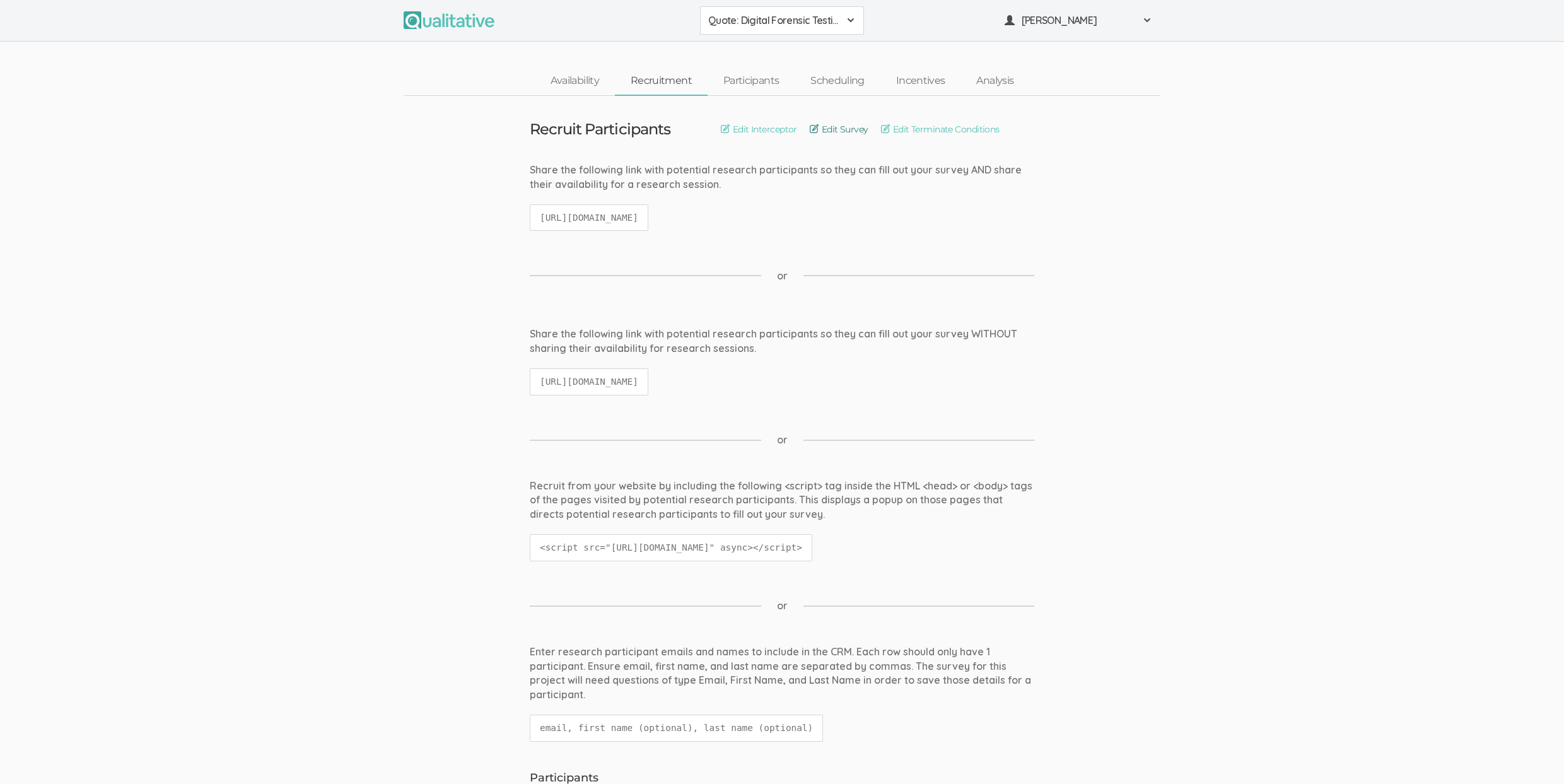
click at [830, 134] on link "Edit Survey" at bounding box center [839, 130] width 59 height 14
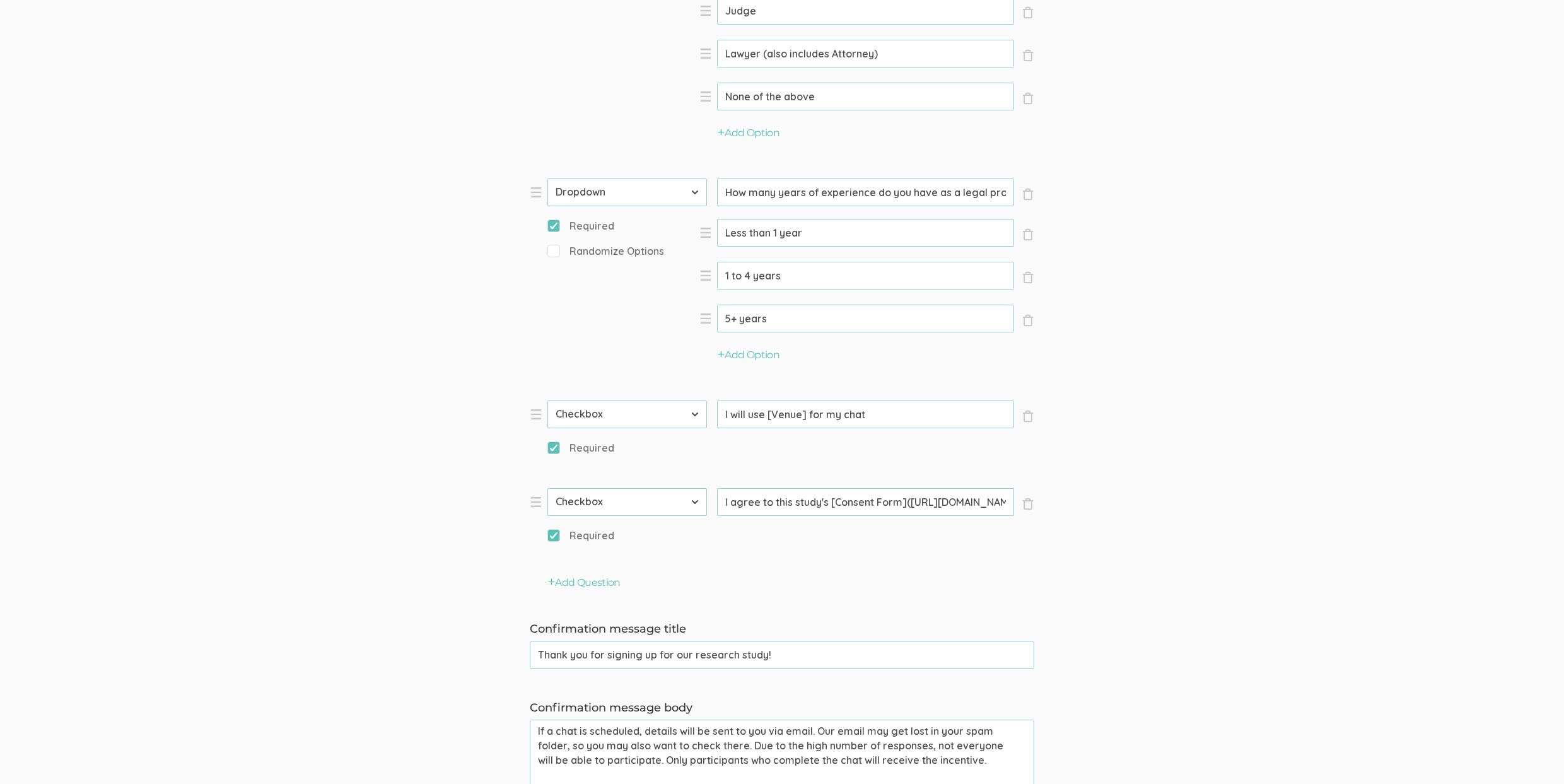
scroll to position [833, 0]
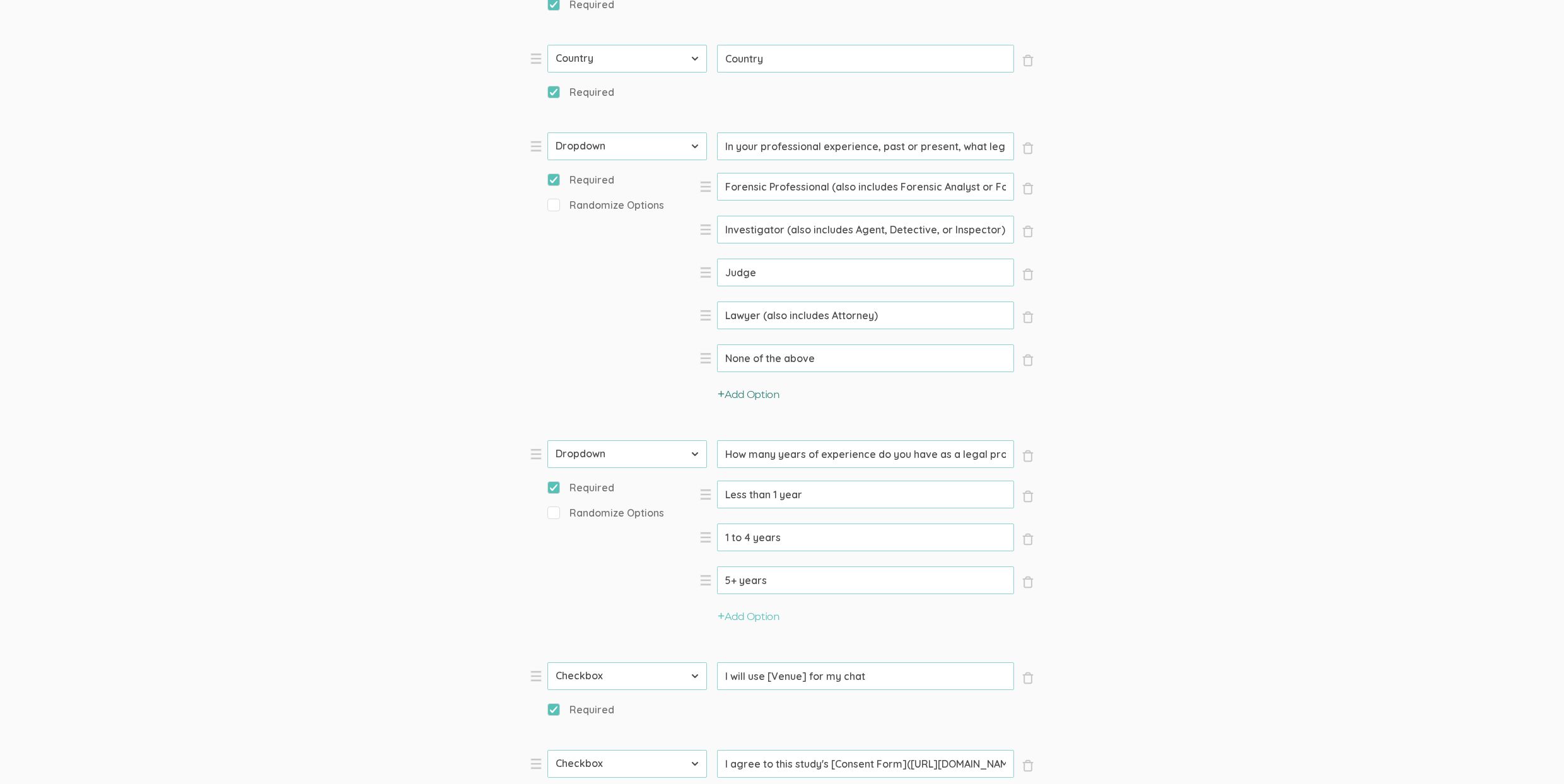
click at [748, 391] on button "Add Option" at bounding box center [748, 395] width 62 height 15
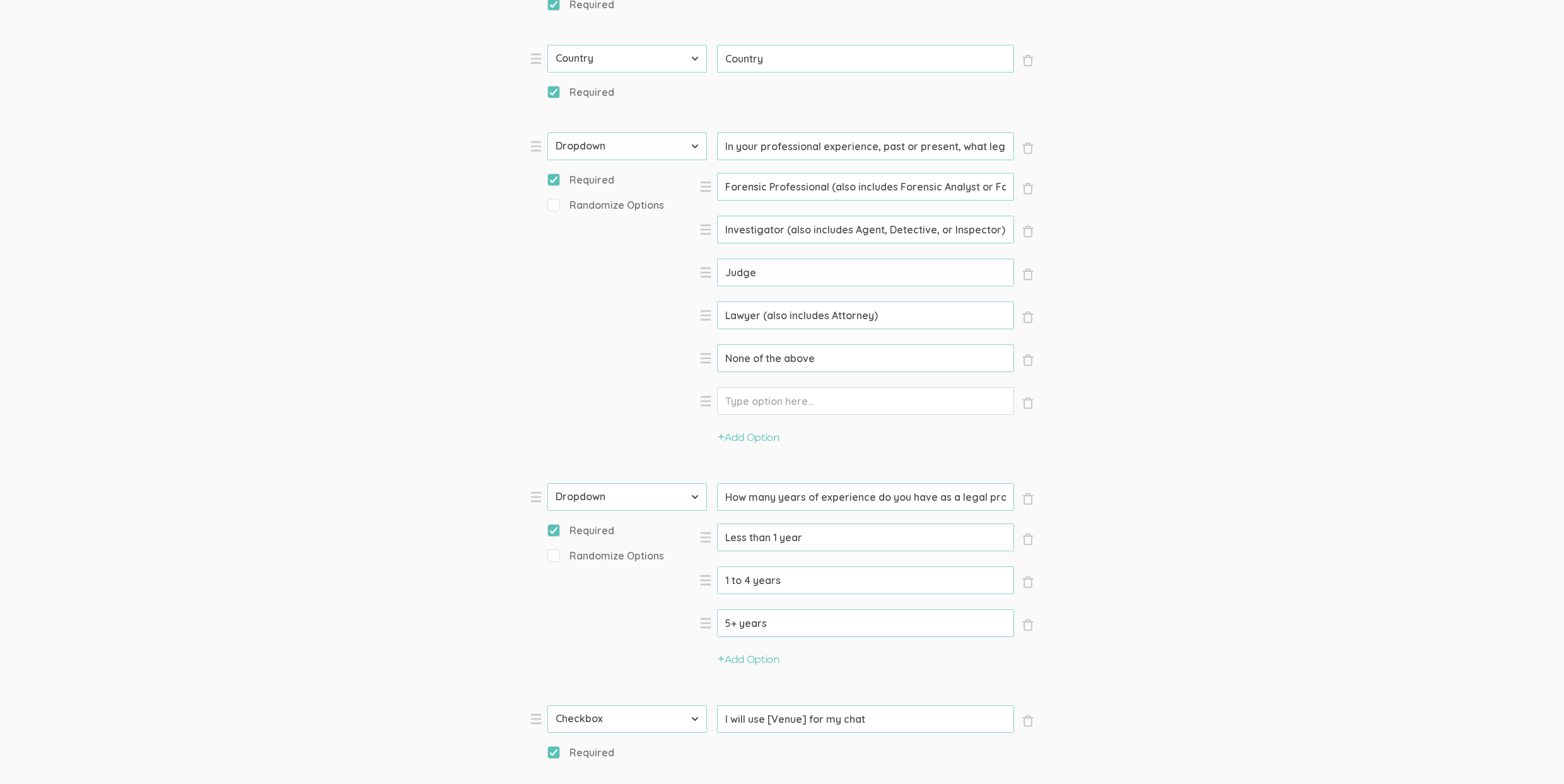
click at [767, 399] on input "Option" at bounding box center [865, 401] width 297 height 28
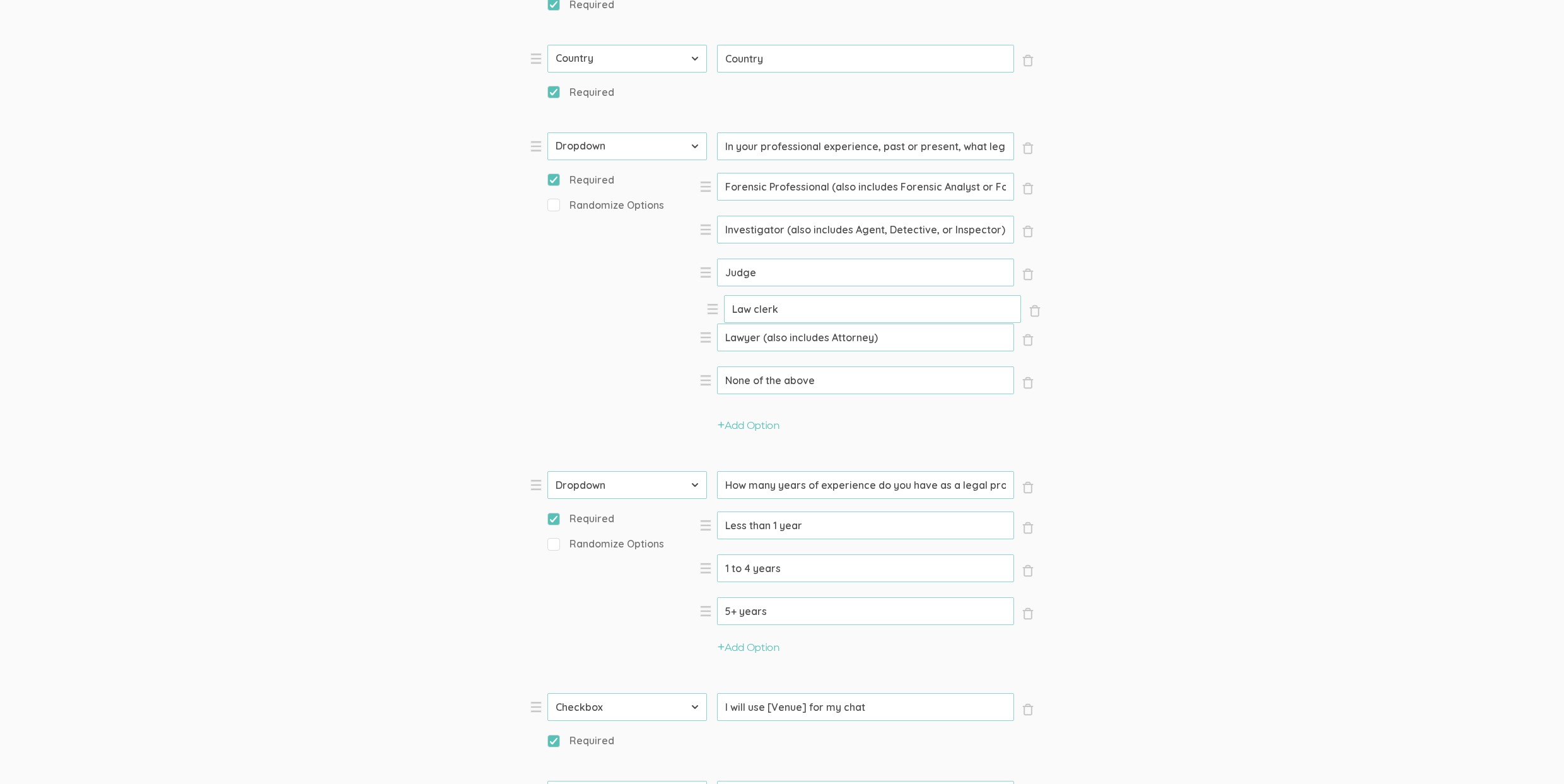
drag, startPoint x: 700, startPoint y: 401, endPoint x: 707, endPoint y: 310, distance: 91.3
type input "Law clerk"
type input "Lawyer (also includes Attorney)"
type input "None of the above"
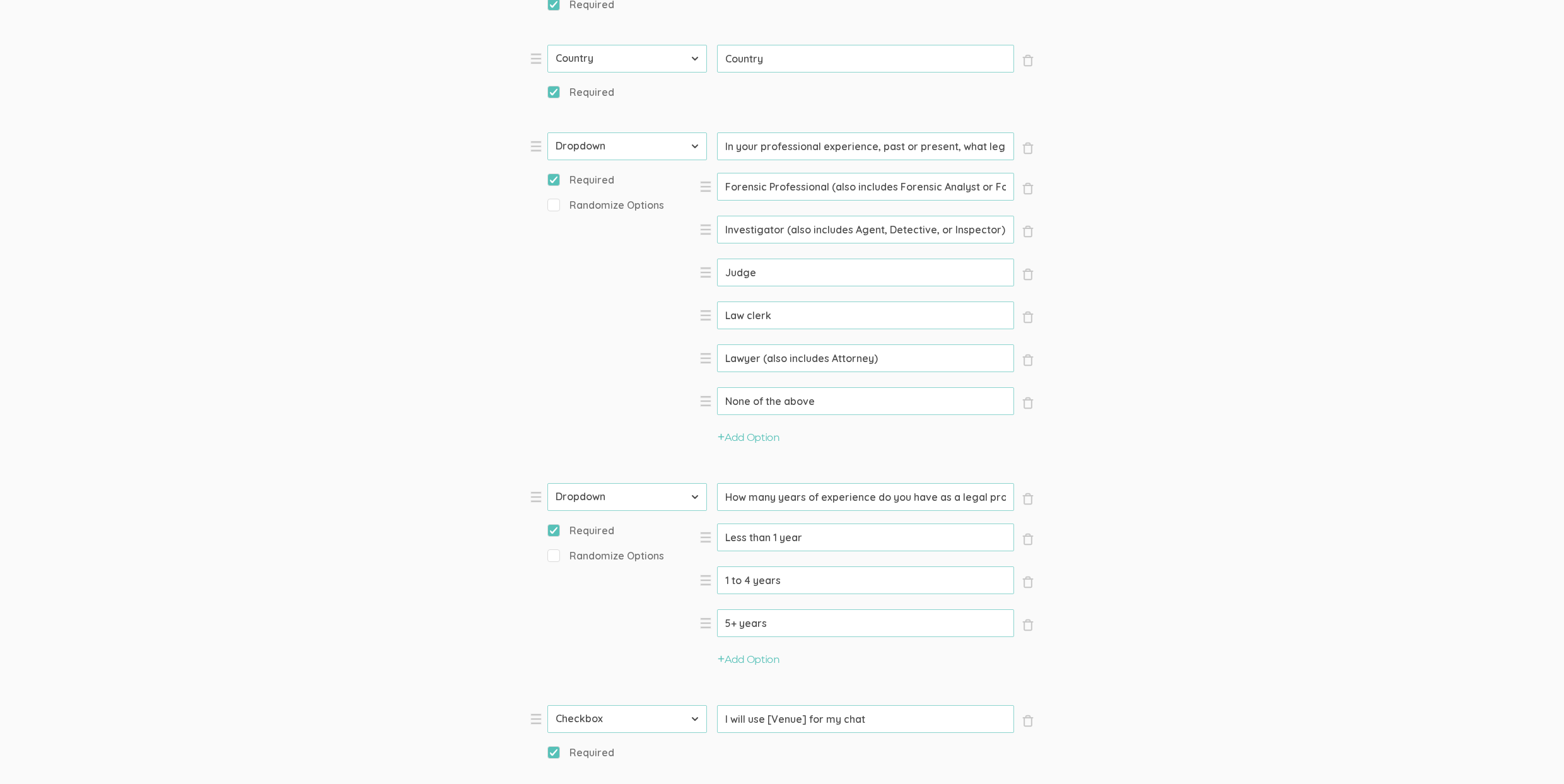
click at [770, 312] on input "Law clerk" at bounding box center [865, 315] width 297 height 28
click at [832, 319] on input "Law clerk" at bounding box center [865, 315] width 297 height 28
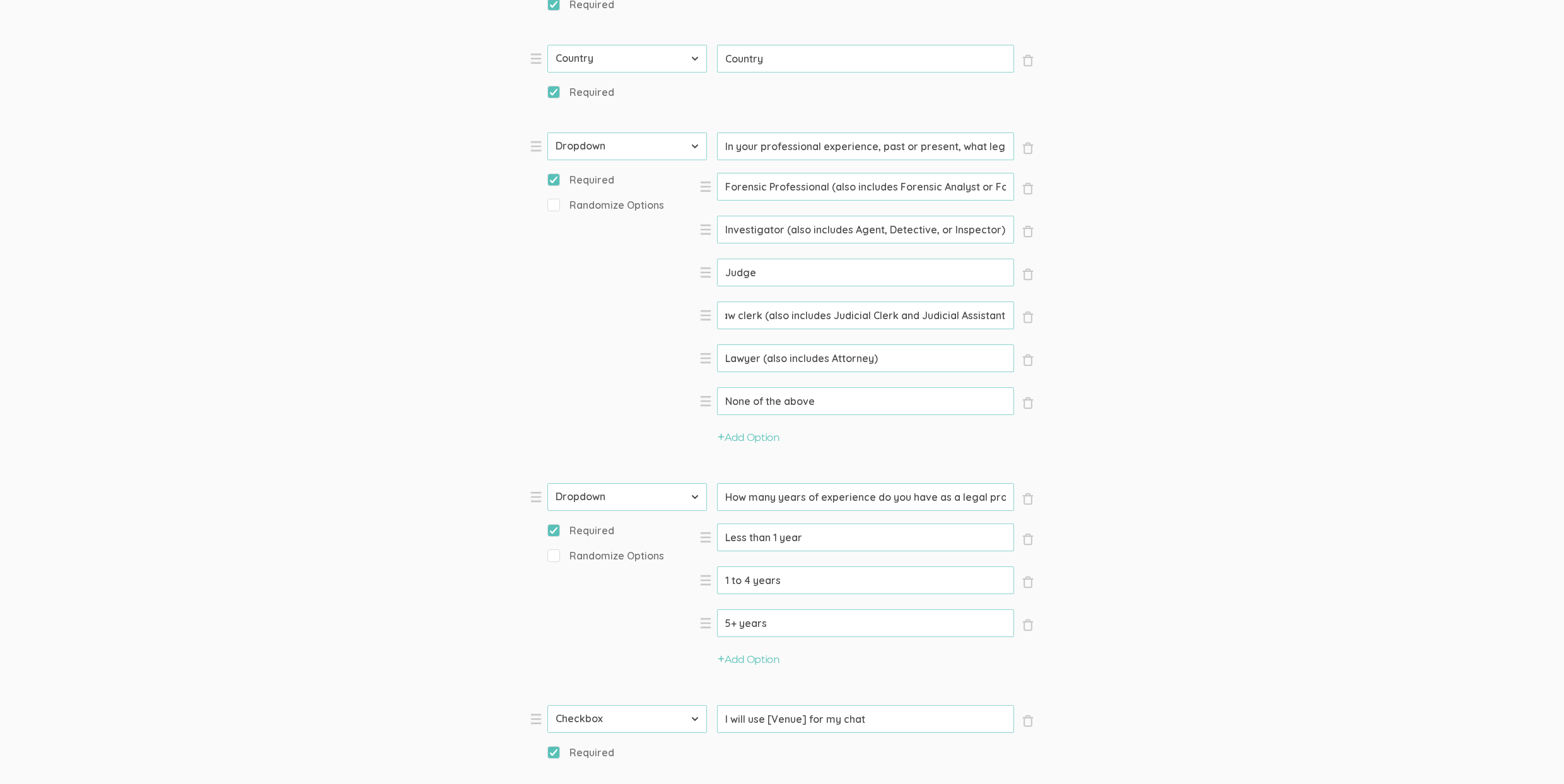
type input "Law clerk (also includes Judicial Clerk and Judicial Assistant)"
click at [759, 410] on input "None of the above" at bounding box center [865, 401] width 297 height 28
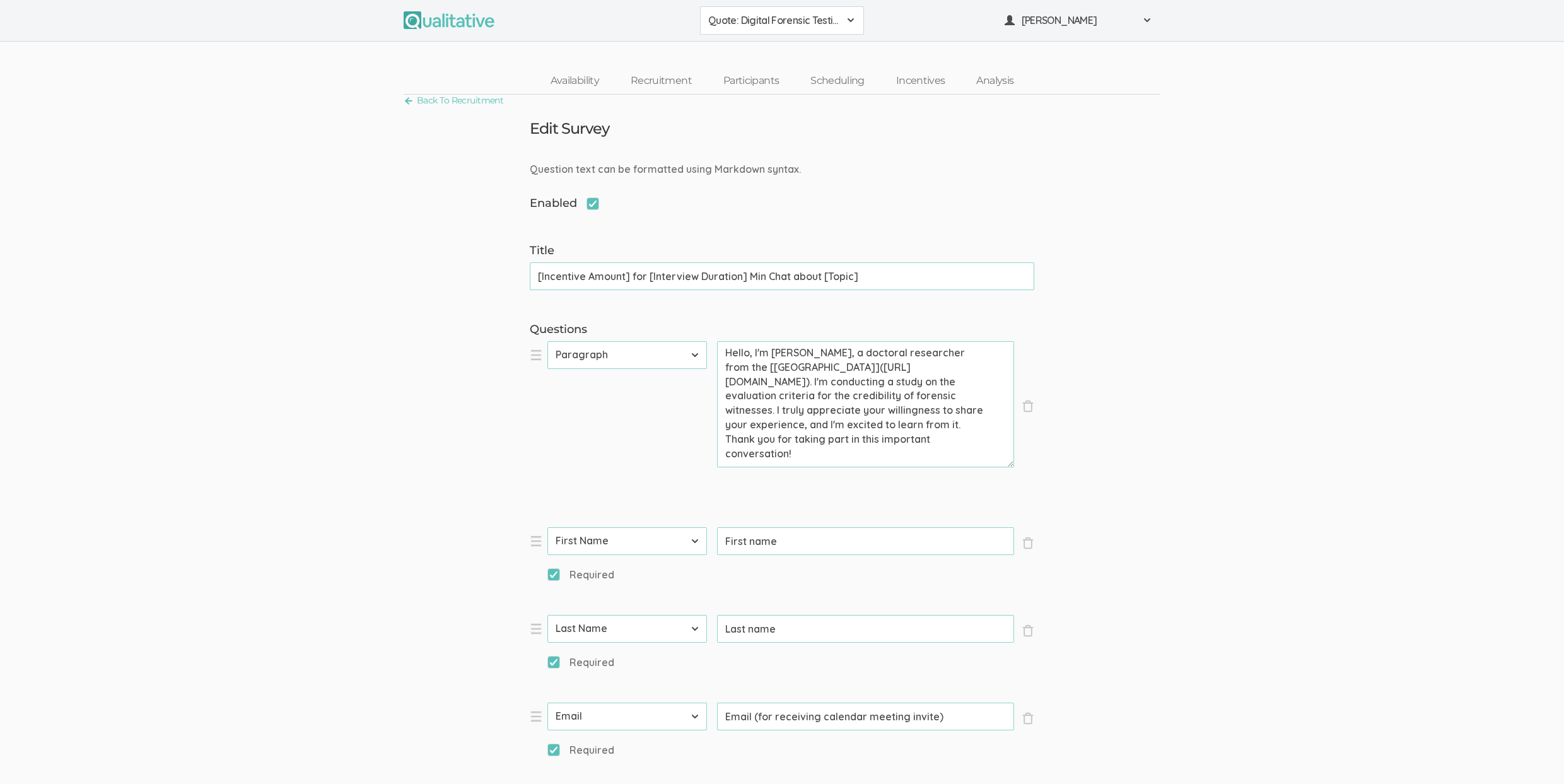
type input "Other"
click at [788, 29] on button "Quote: Digital Forensic Testimony" at bounding box center [782, 20] width 164 height 29
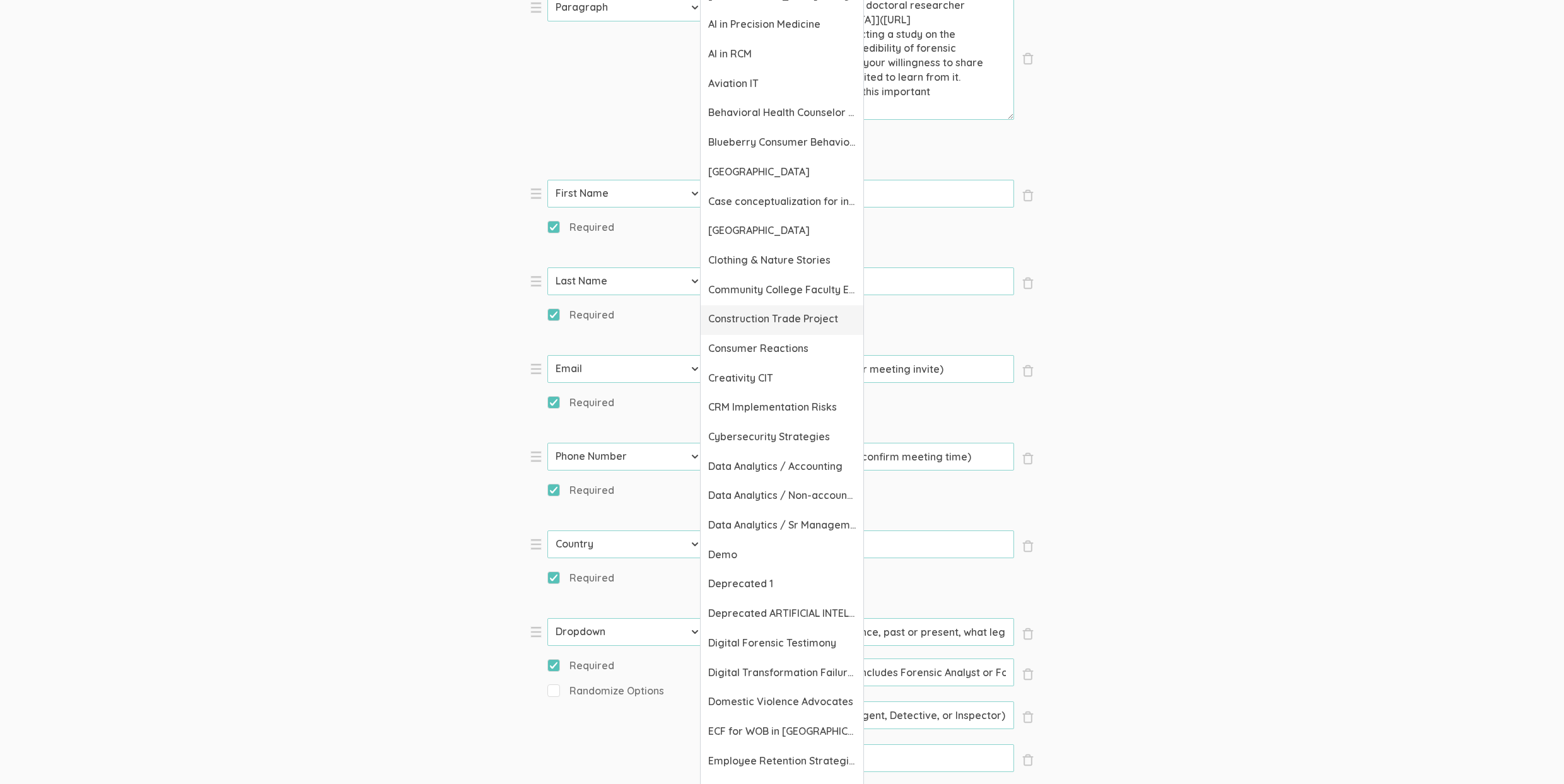
scroll to position [376, 0]
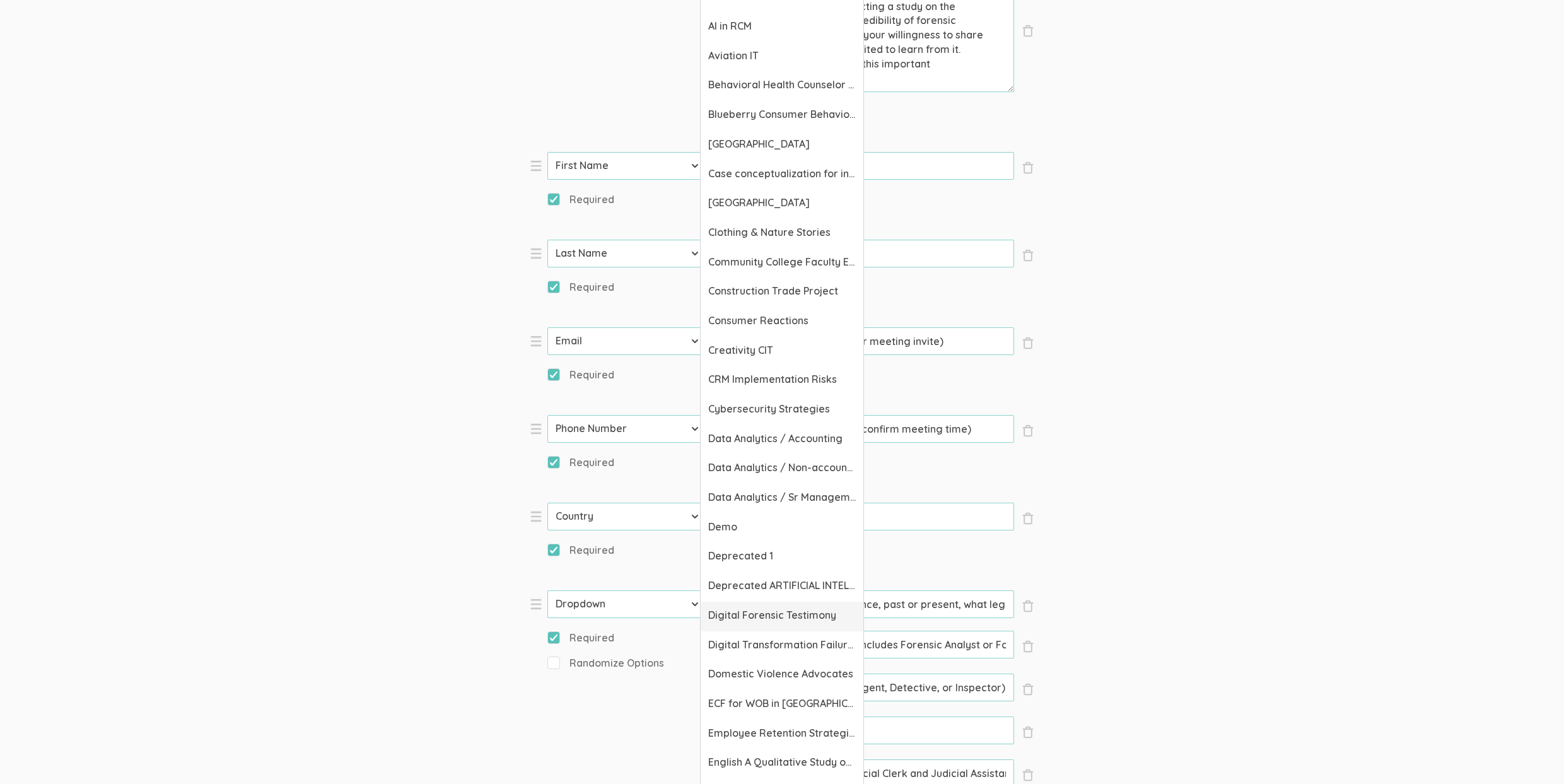
click at [774, 615] on span "Digital Forensic Testimony" at bounding box center [782, 615] width 148 height 15
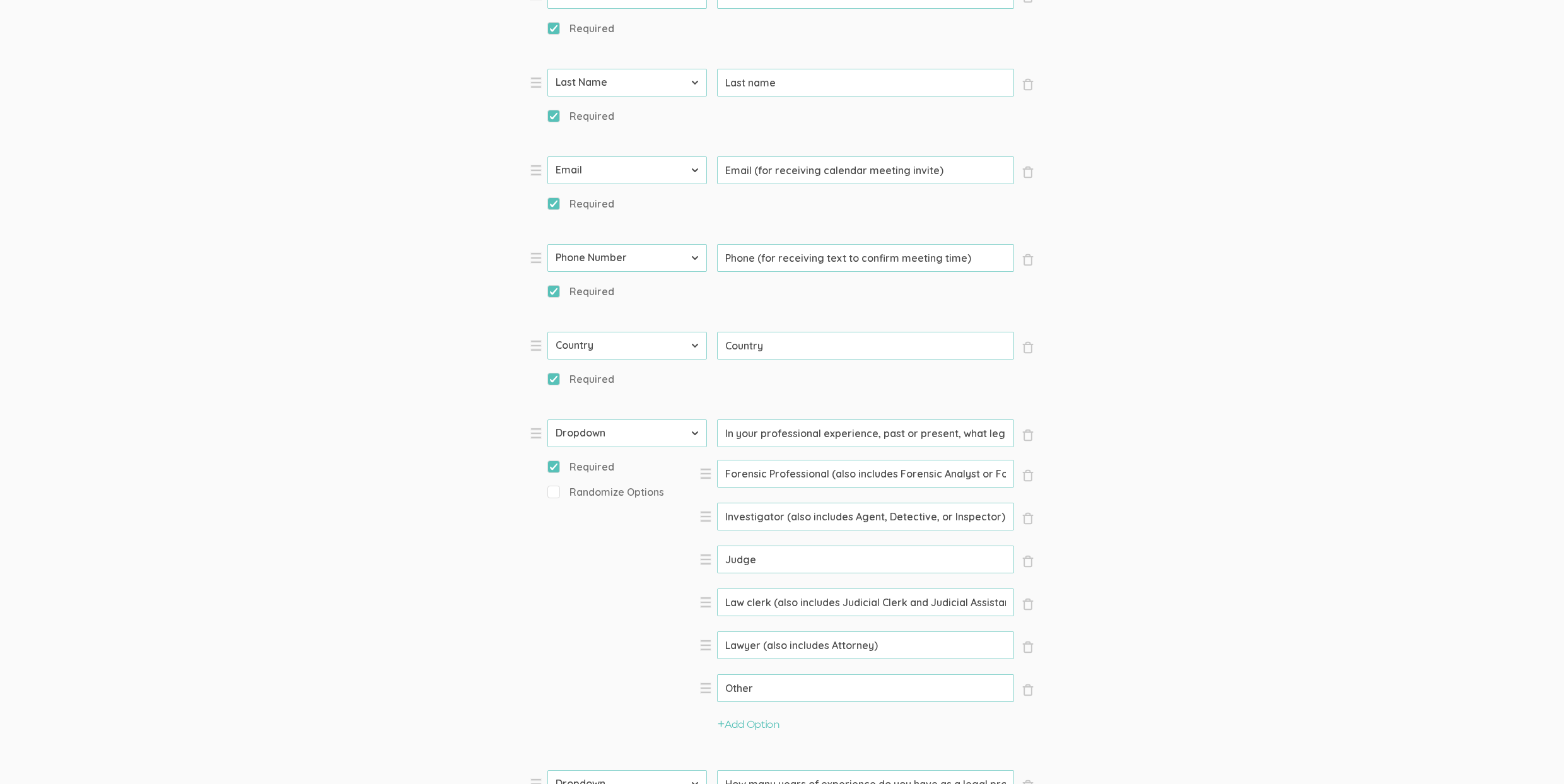
scroll to position [654, 0]
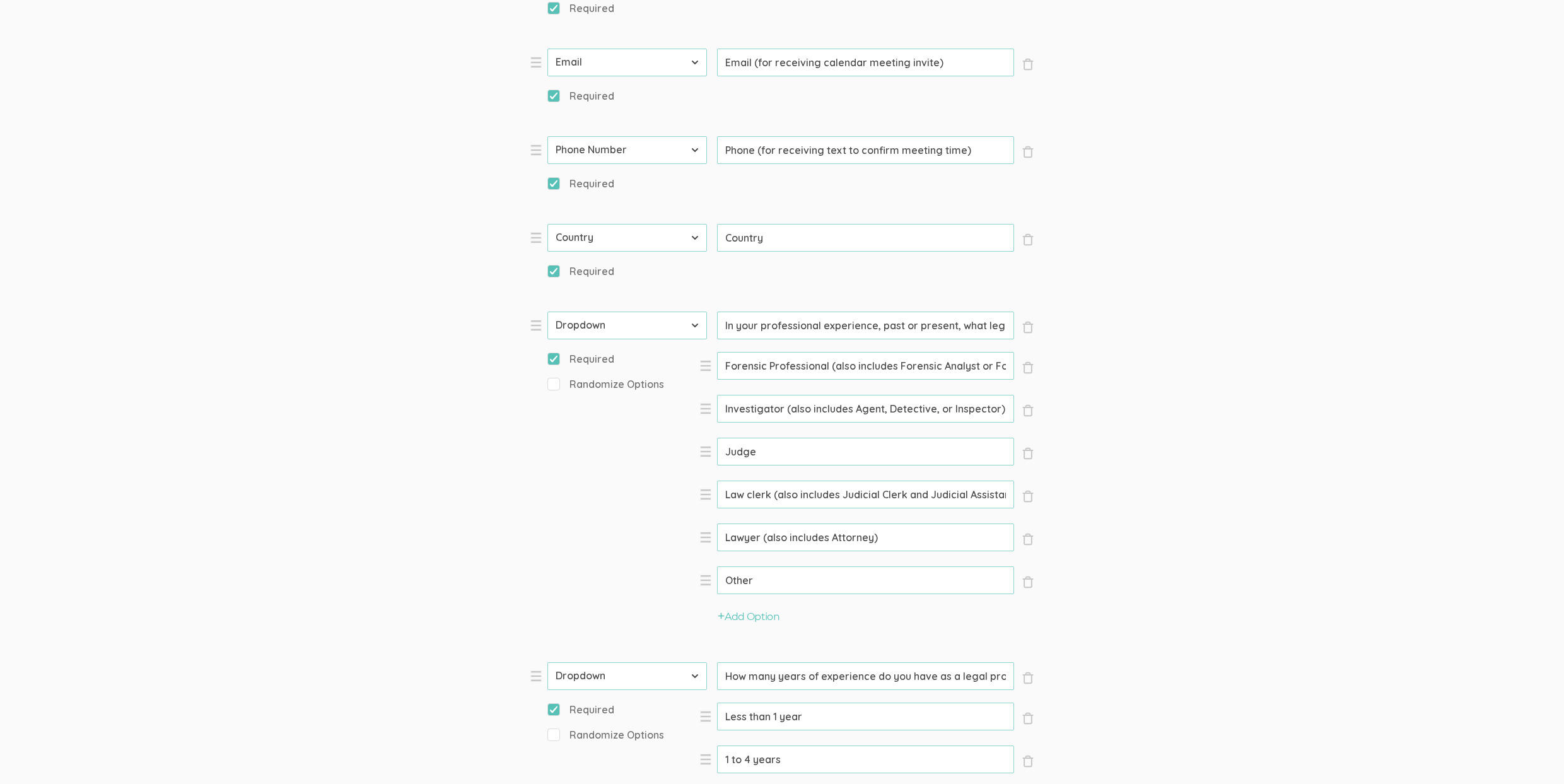
click at [761, 504] on input "Law clerk (also includes Judicial Clerk and Judicial Assistant)" at bounding box center [865, 495] width 297 height 28
click at [761, 503] on input "Law clerk (also includes Judicial Clerk and Judicial Assistant)" at bounding box center [865, 495] width 297 height 28
click at [750, 578] on input "Other" at bounding box center [865, 580] width 297 height 28
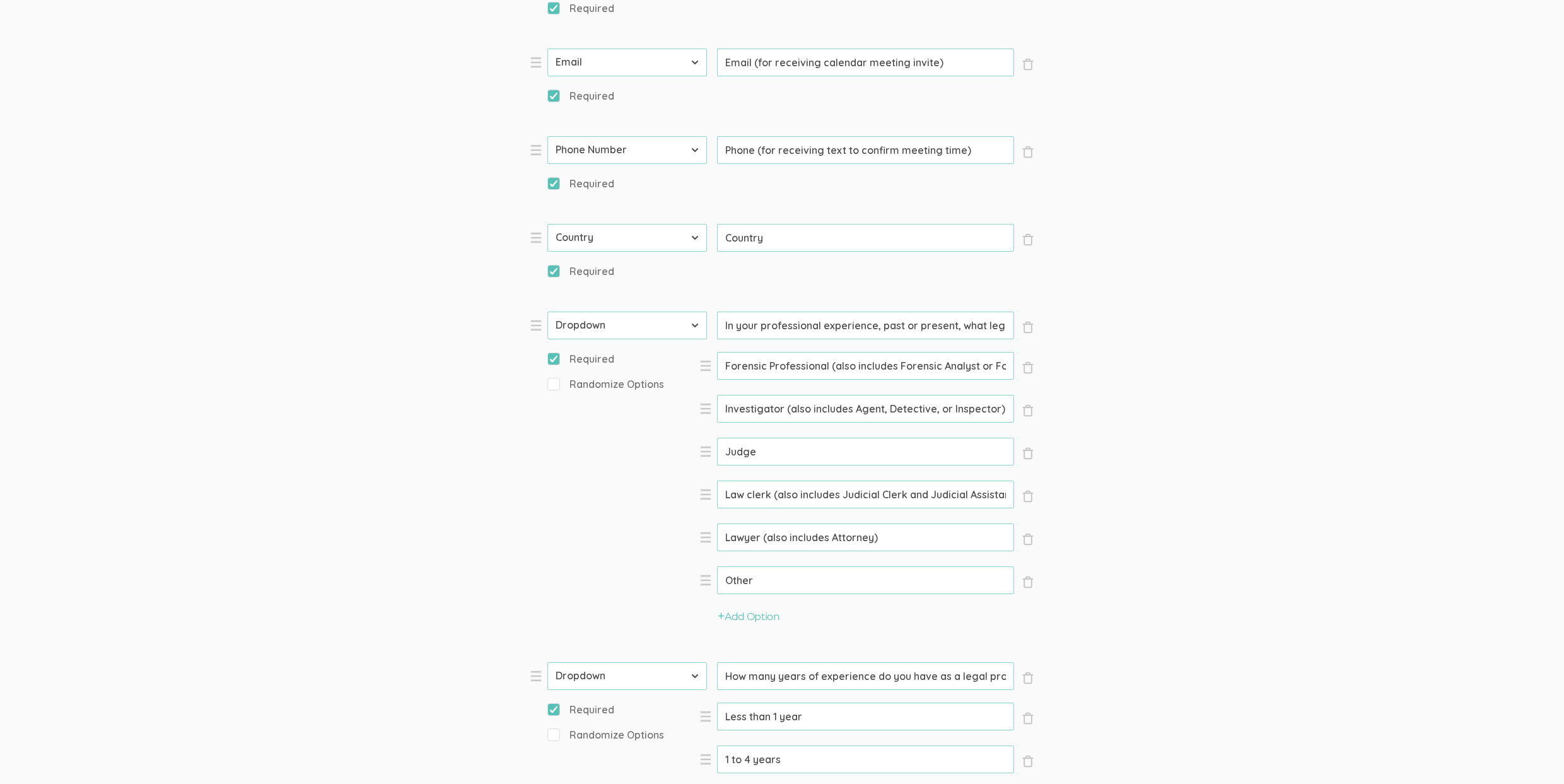
click at [750, 578] on input "Other" at bounding box center [865, 580] width 297 height 28
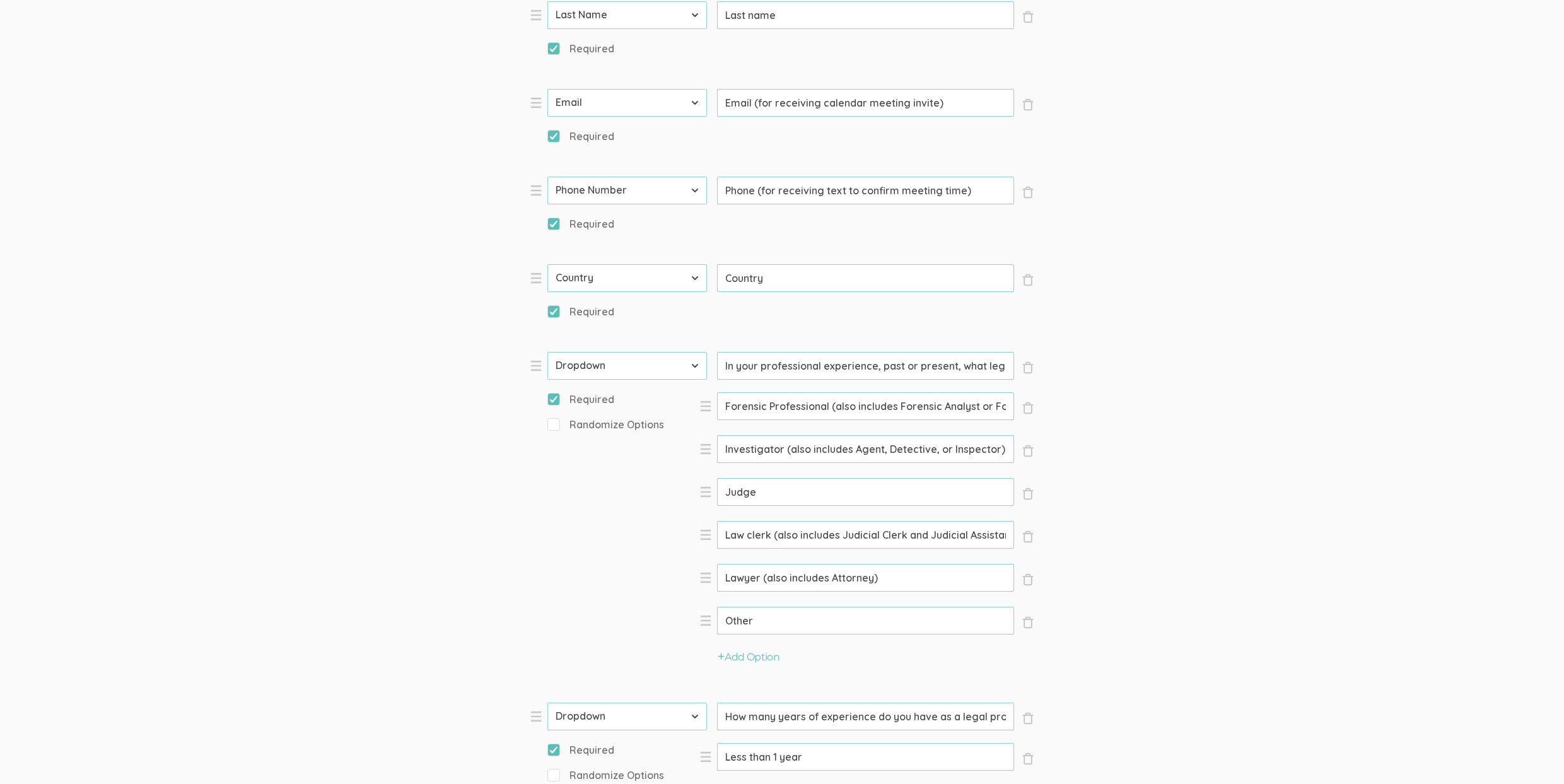
scroll to position [615, 0]
click at [836, 534] on input "Law clerk (also includes Judicial Clerk and Judicial Assistant)" at bounding box center [865, 534] width 297 height 28
click at [836, 533] on input "Law clerk (also includes Judicial Clerk and Judicial Assistant)" at bounding box center [865, 534] width 297 height 28
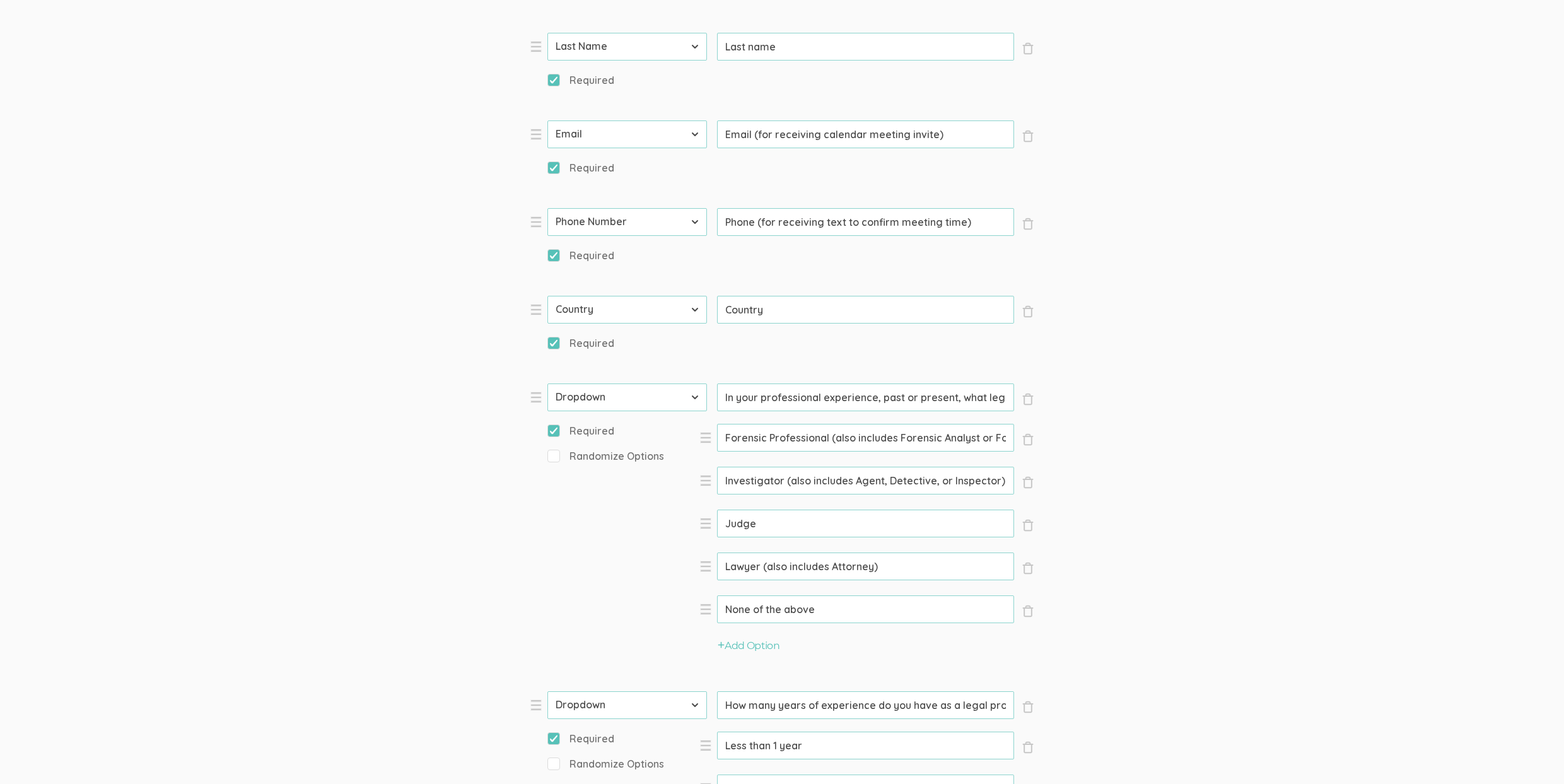
scroll to position [670, 0]
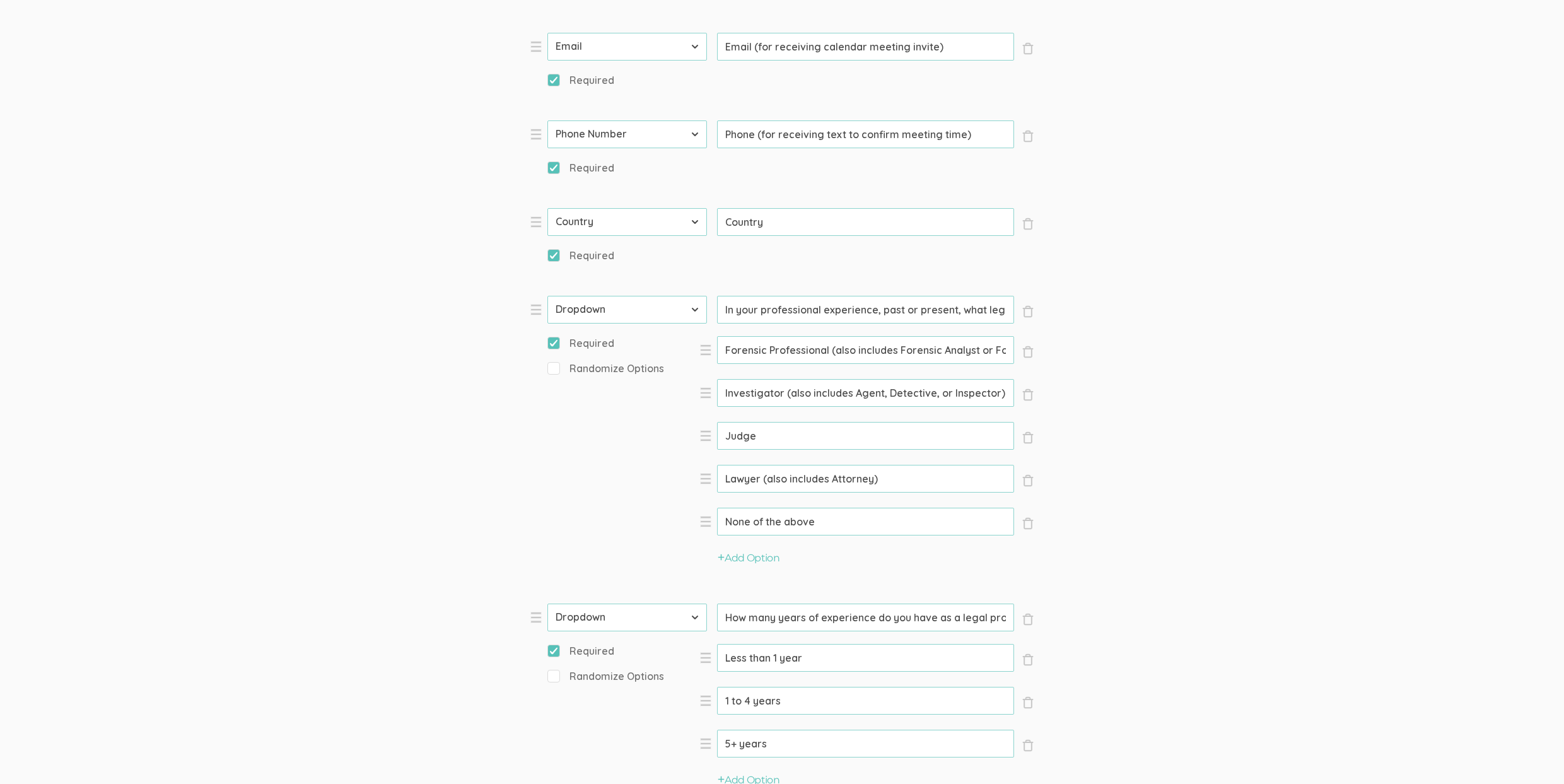
click at [765, 550] on li "× Close Option None of the above (success)" at bounding box center [867, 530] width 335 height 43
click at [765, 555] on button "Add Option" at bounding box center [748, 558] width 62 height 15
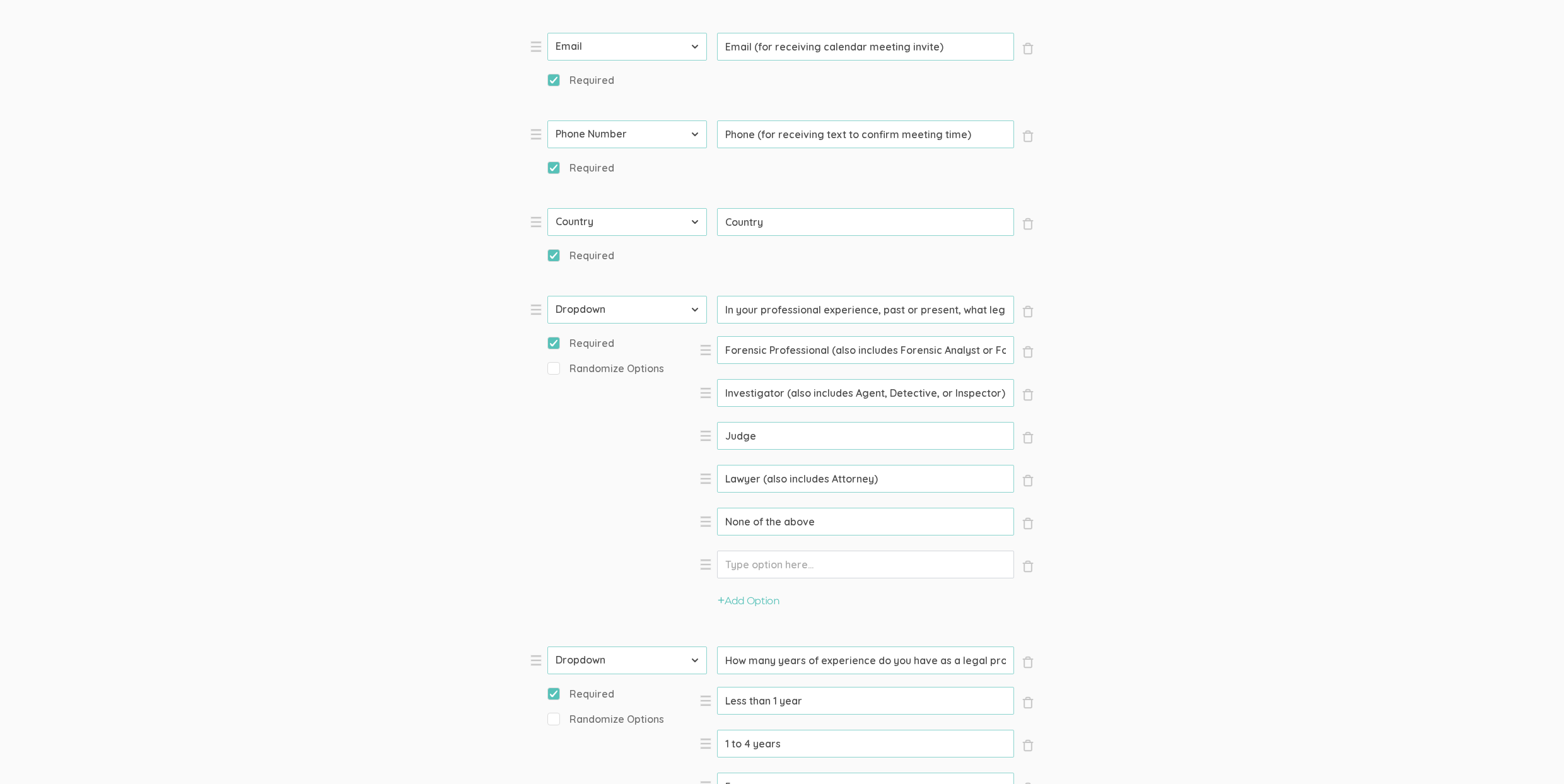
click at [756, 558] on input "Option" at bounding box center [865, 565] width 297 height 28
paste input "Law clerk (also includes Judicial Clerk and Judicial Assistant)"
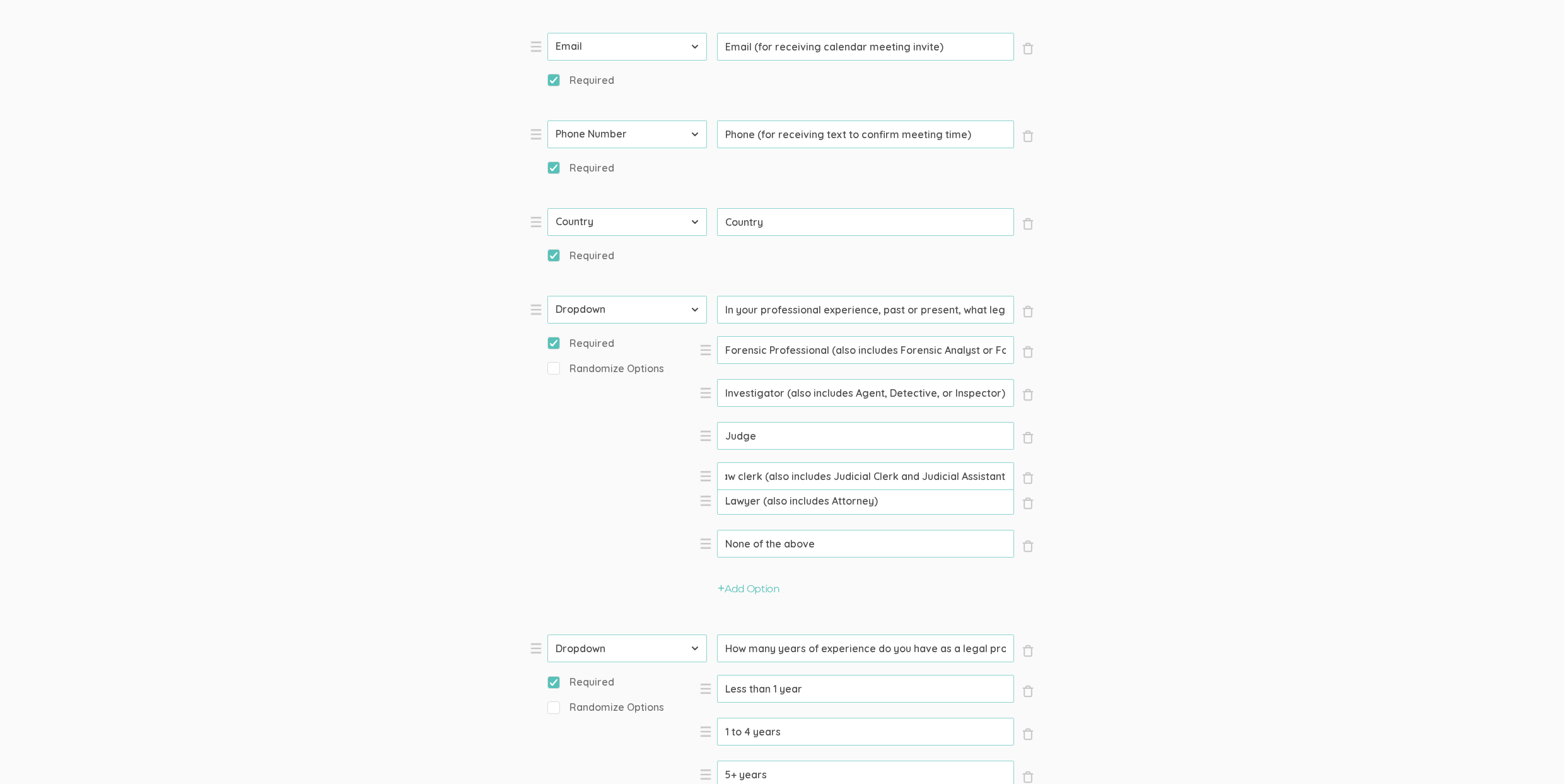
drag, startPoint x: 702, startPoint y: 562, endPoint x: 702, endPoint y: 474, distance: 88.0
type input "Law clerk (also includes Judicial Clerk and Judicial Assistant)"
type input "Lawyer (also includes Attorney)"
type input "None of the above"
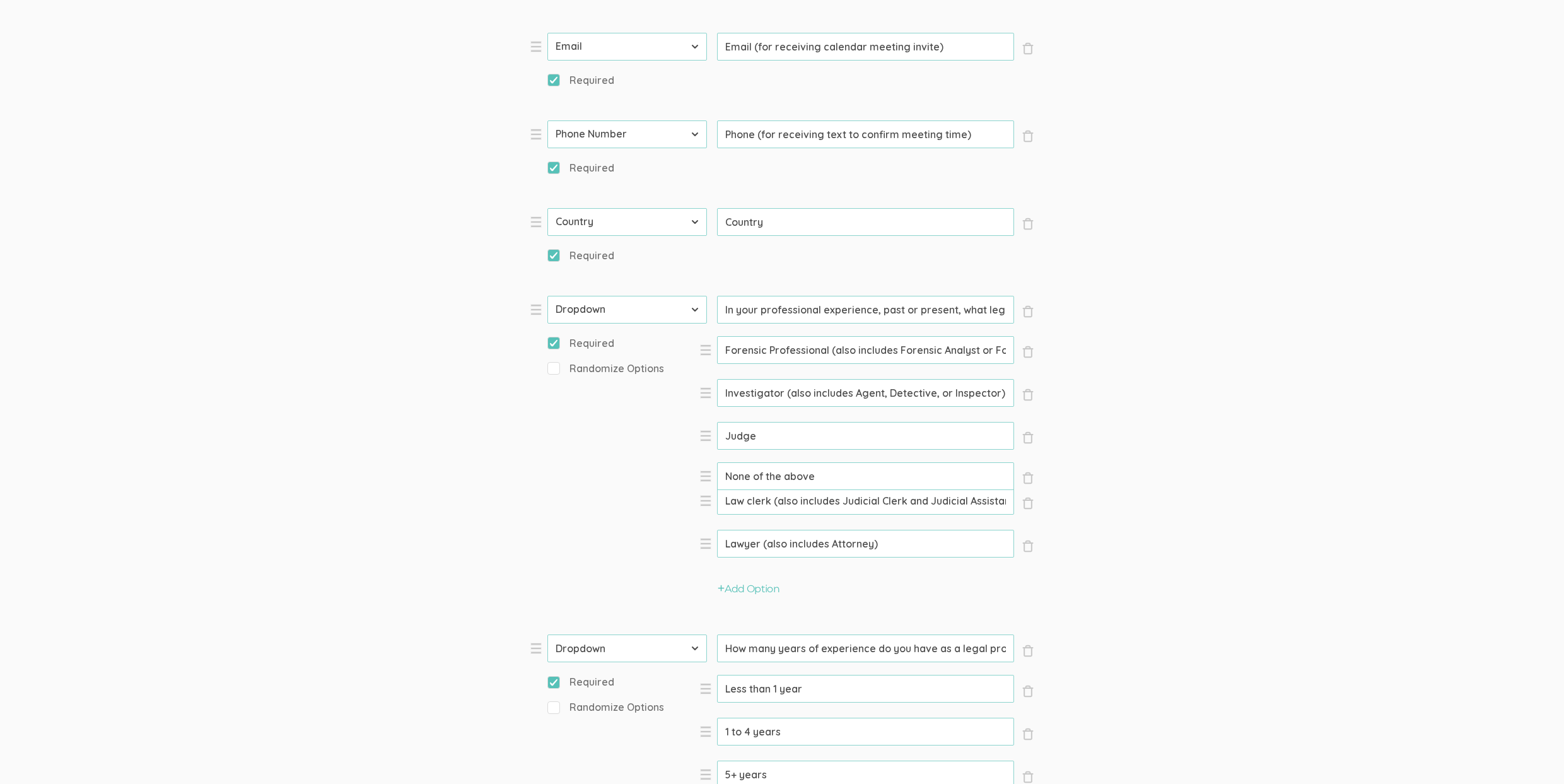
scroll to position [0, 0]
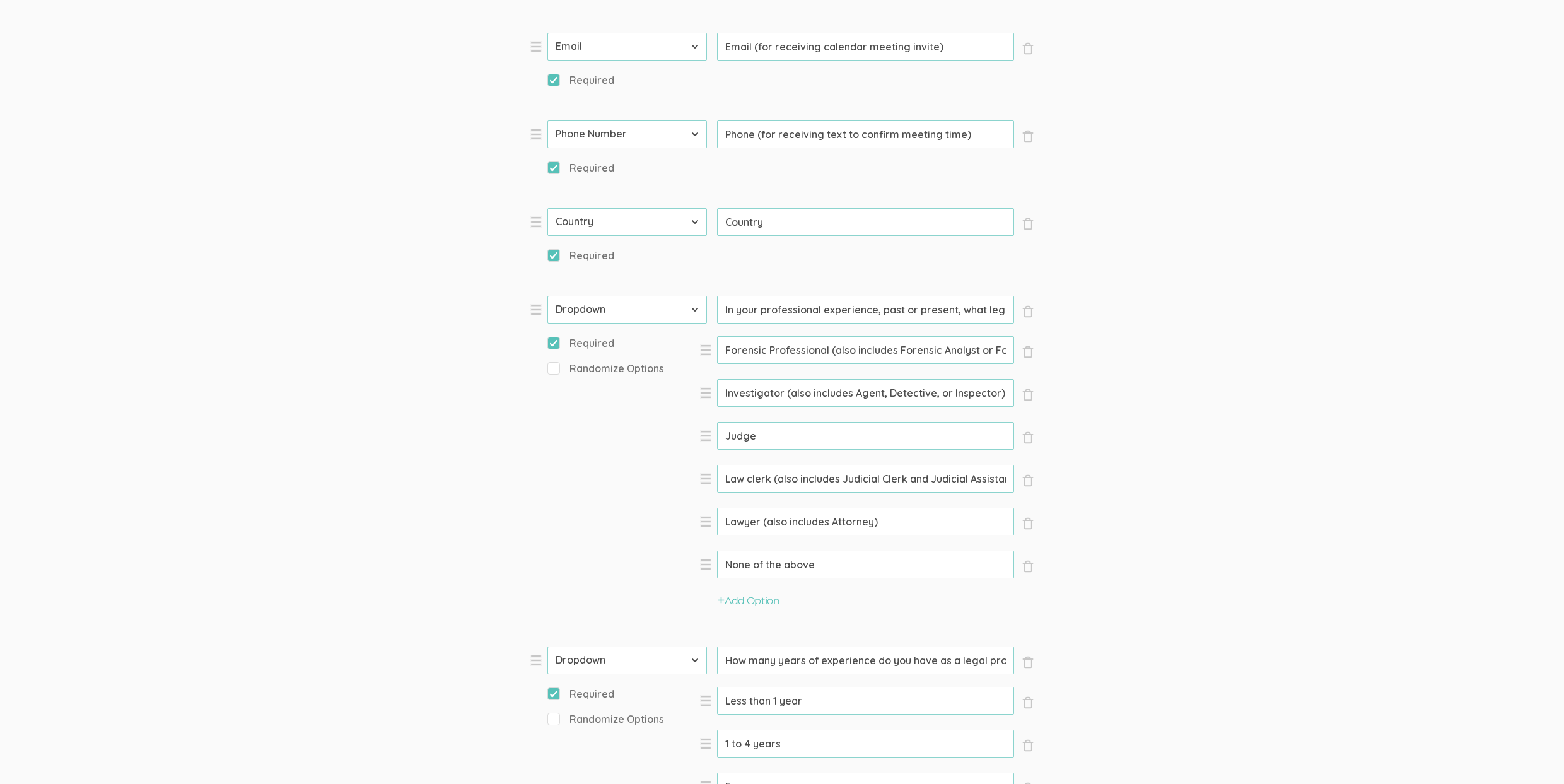
click at [753, 556] on input "None of the above" at bounding box center [865, 565] width 297 height 28
paste input "Other"
type input "Other"
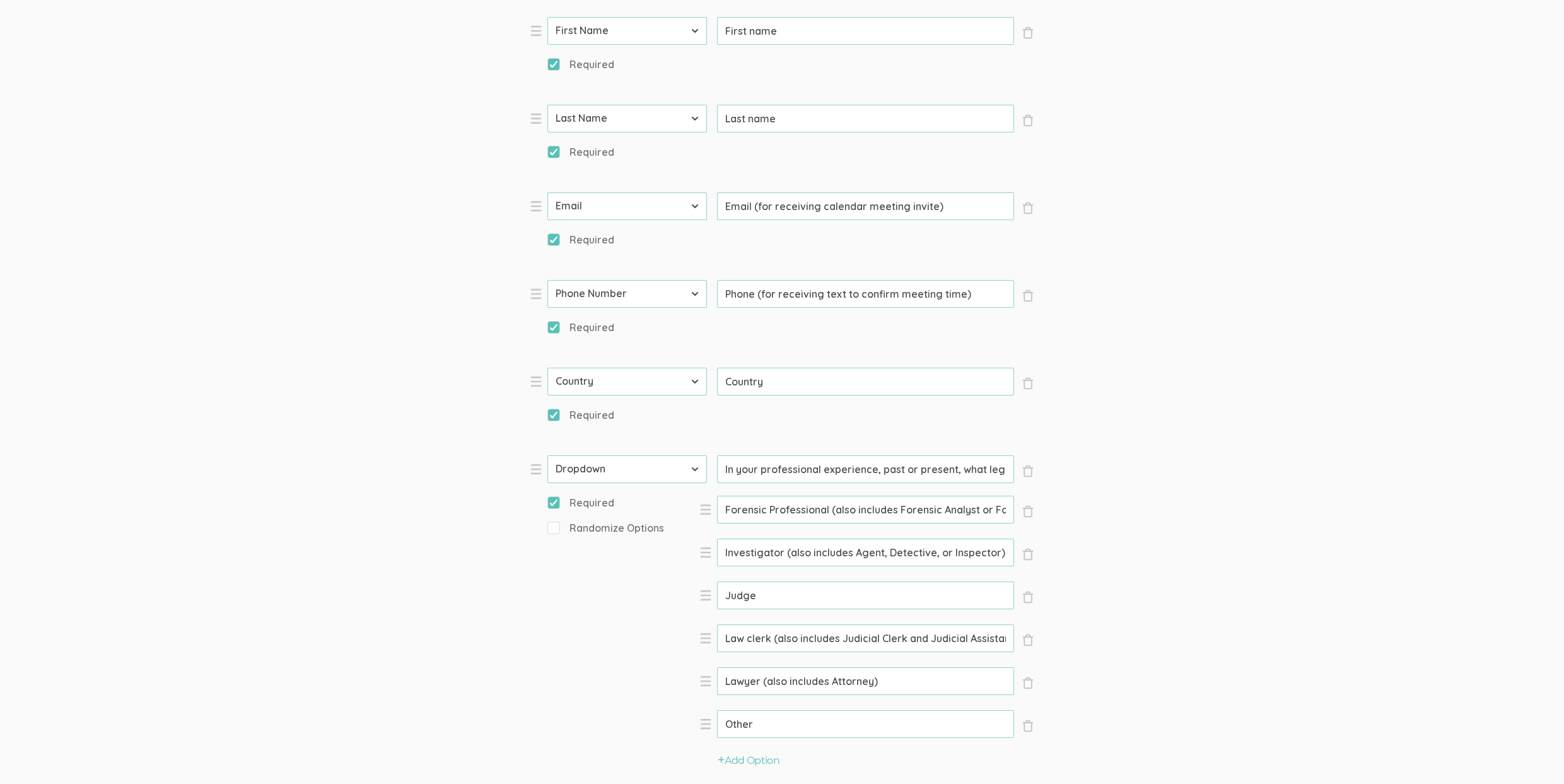
scroll to position [556, 0]
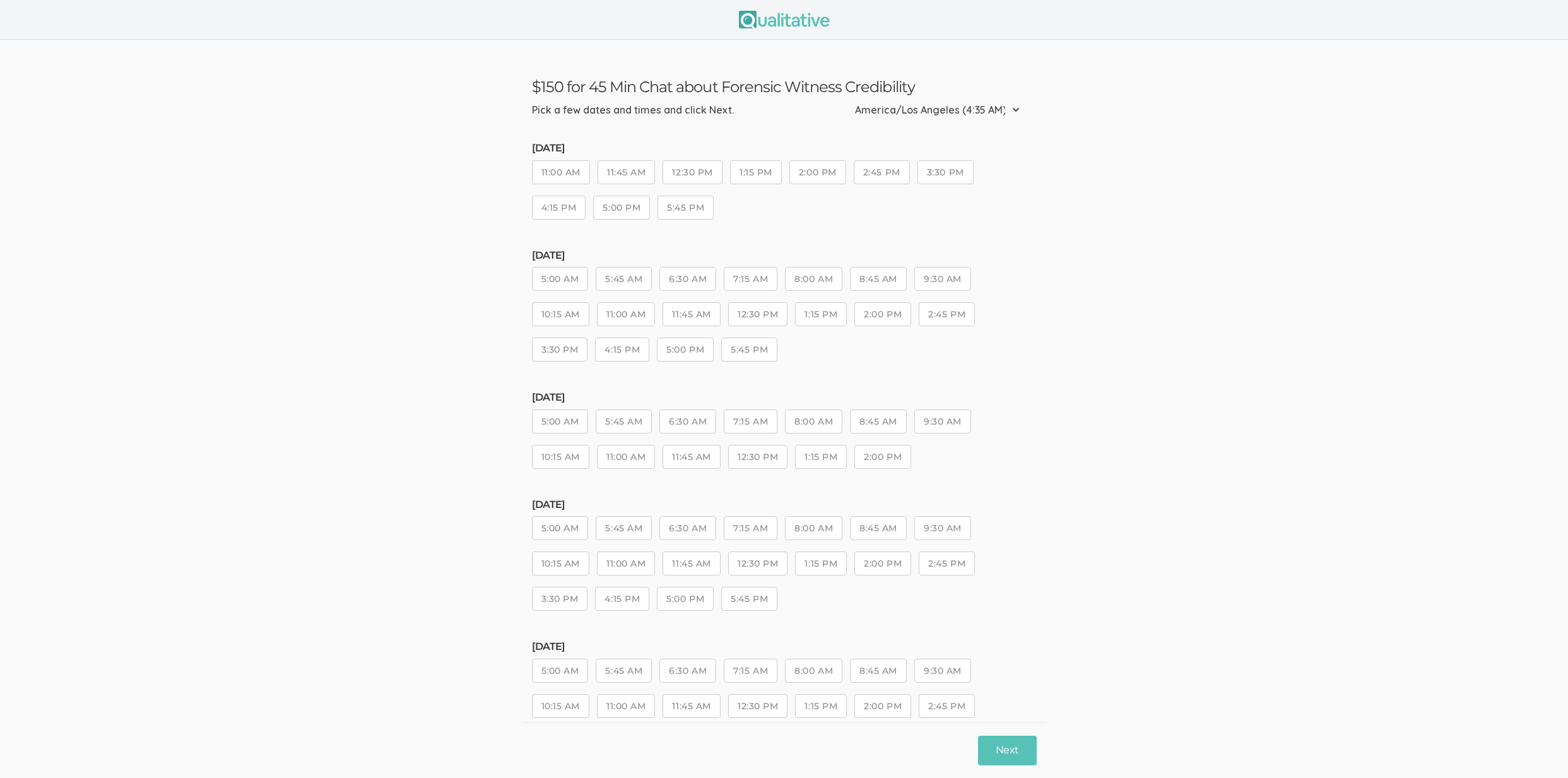
click at [729, 597] on button "5:45 PM" at bounding box center [749, 599] width 56 height 24
click at [995, 752] on button "Next" at bounding box center [1007, 750] width 58 height 29
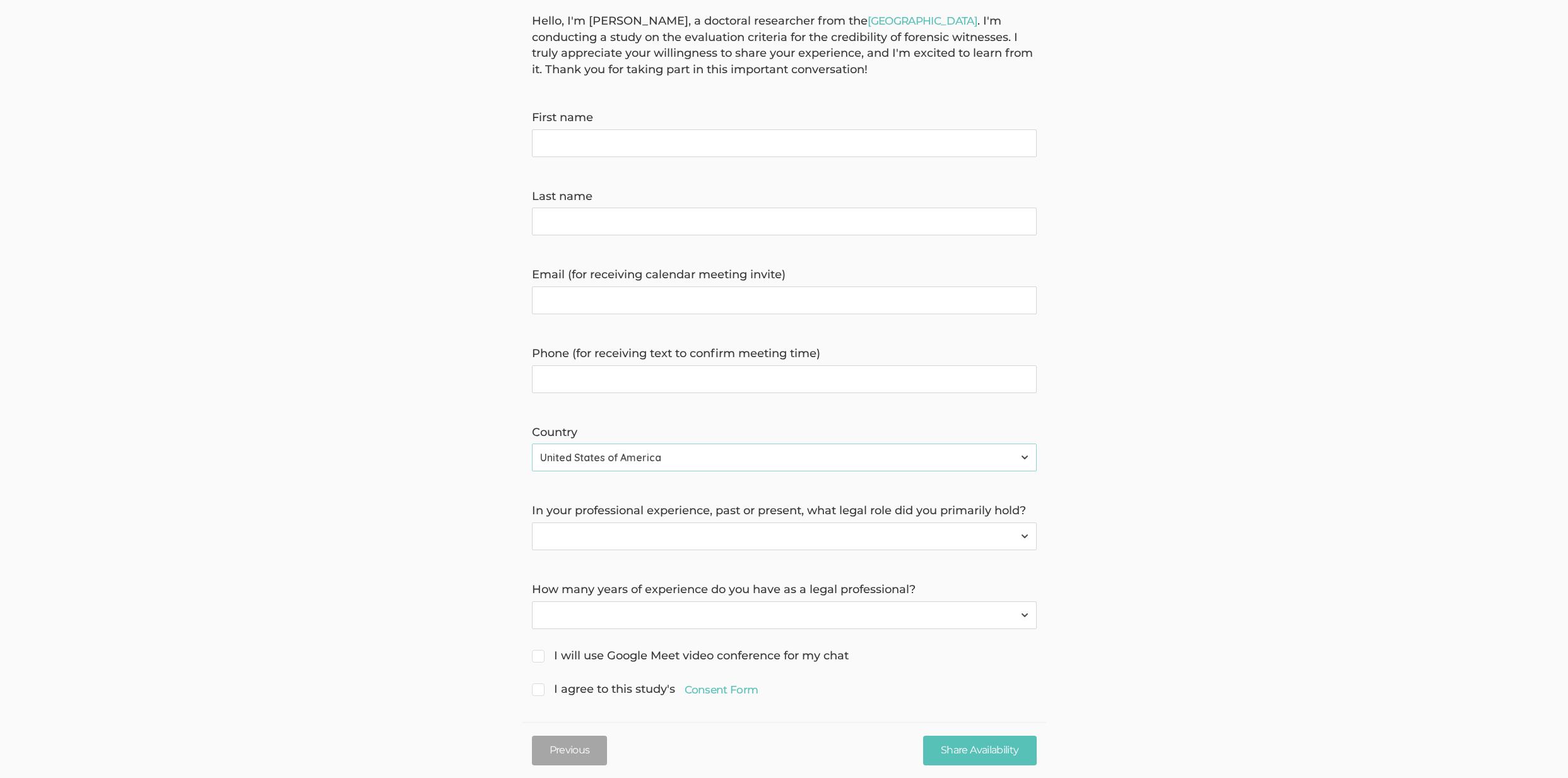
scroll to position [123, 0]
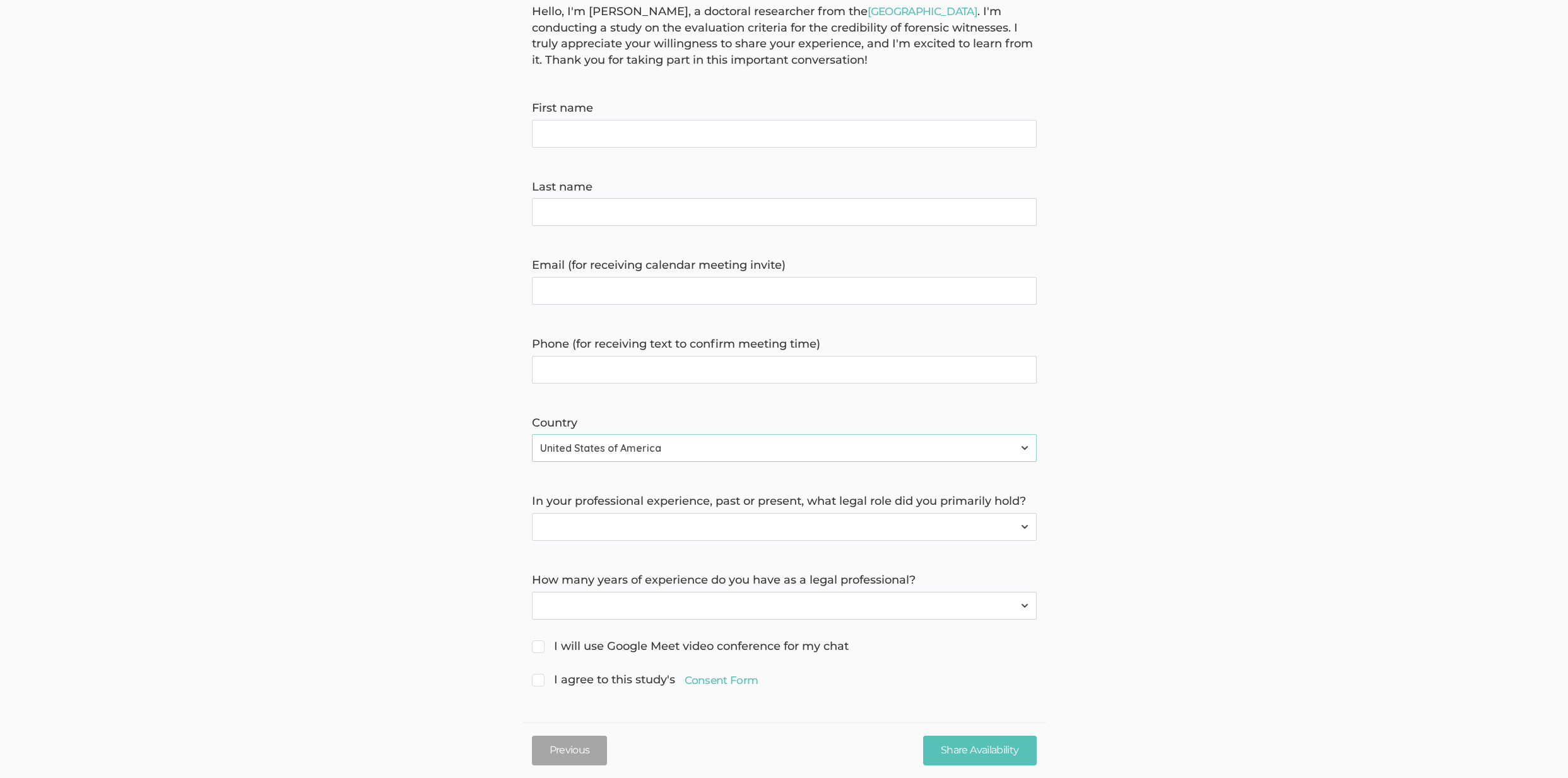
click at [658, 521] on select "Forensic Professional (also includes Forensic Analyst or Forensic Examiner) Inv…" at bounding box center [784, 527] width 505 height 28
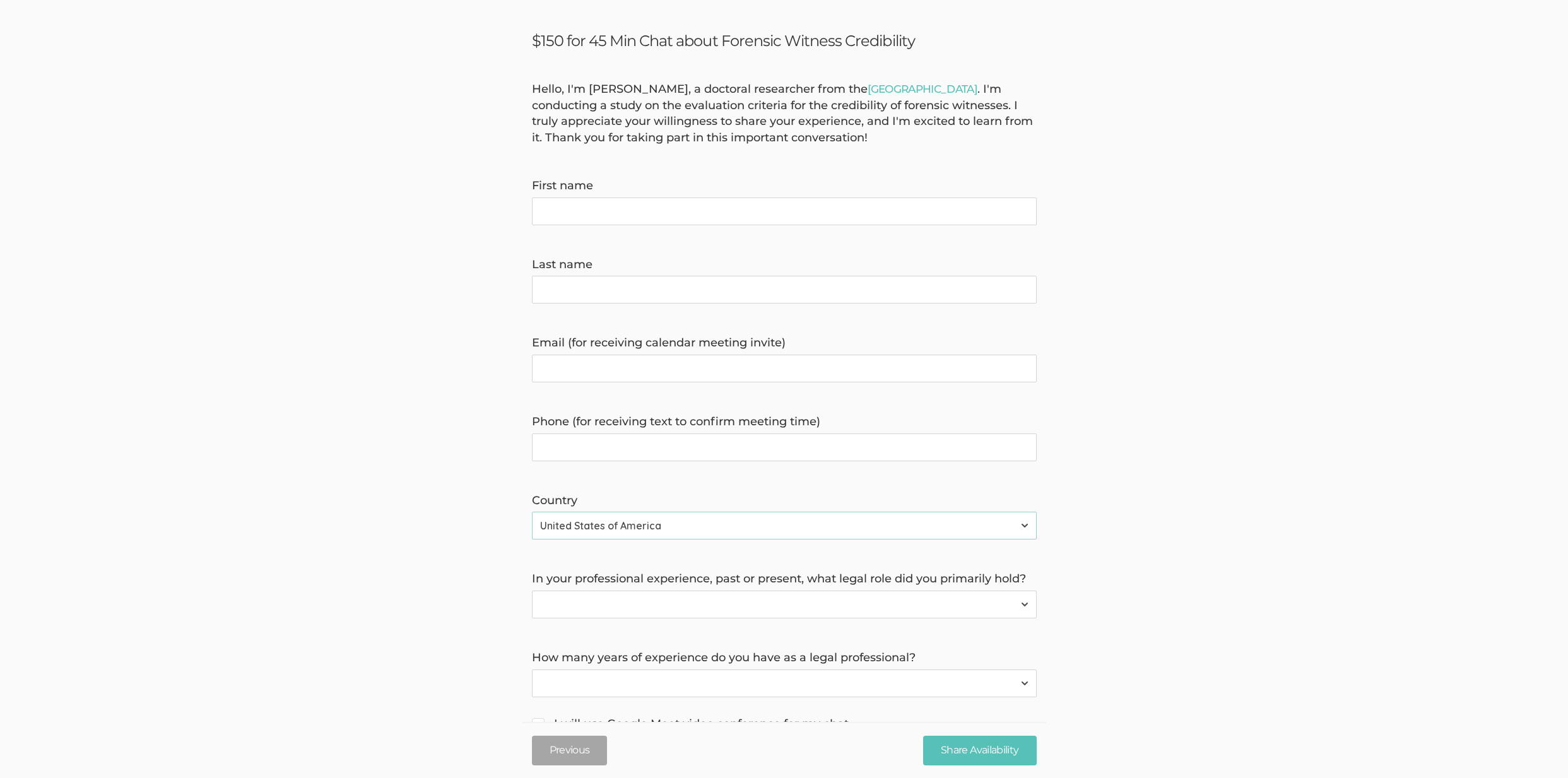
scroll to position [0, 0]
